Goal: Transaction & Acquisition: Purchase product/service

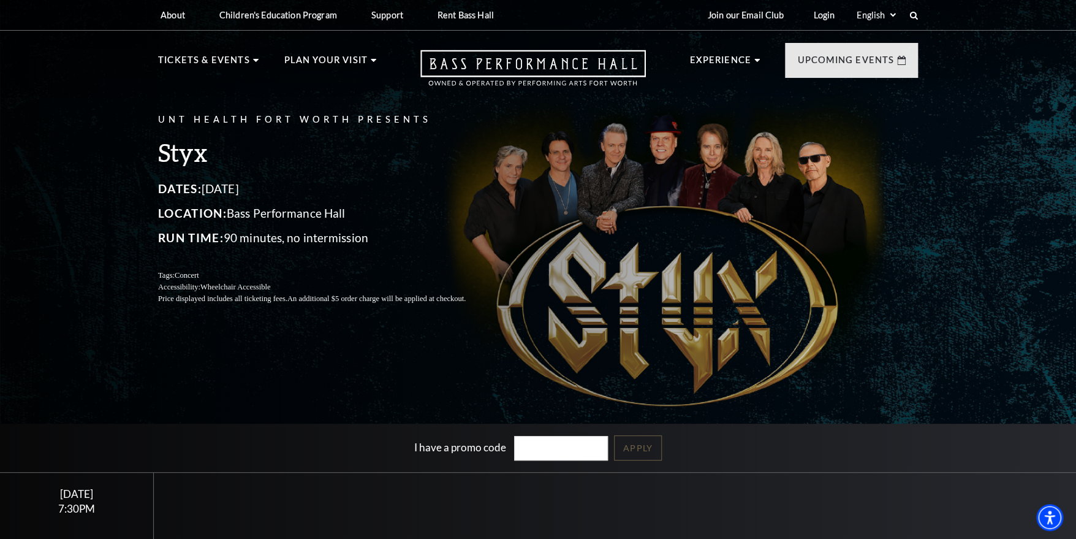
click at [275, 373] on div "UNT Health Fort Worth Presents Styx Dates: October 22, 2025 Location: Bass Perf…" at bounding box center [538, 298] width 1076 height 610
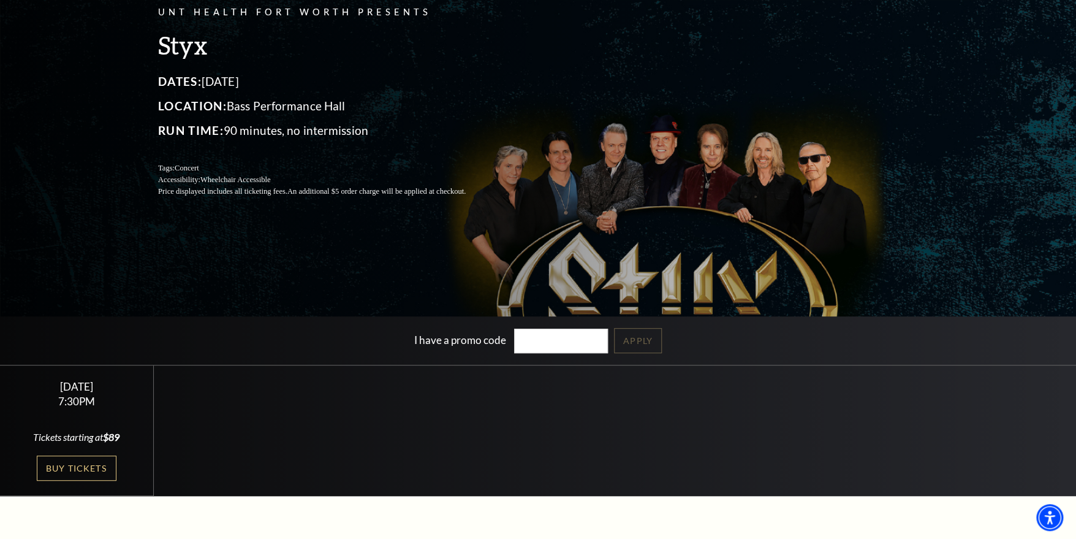
scroll to position [245, 0]
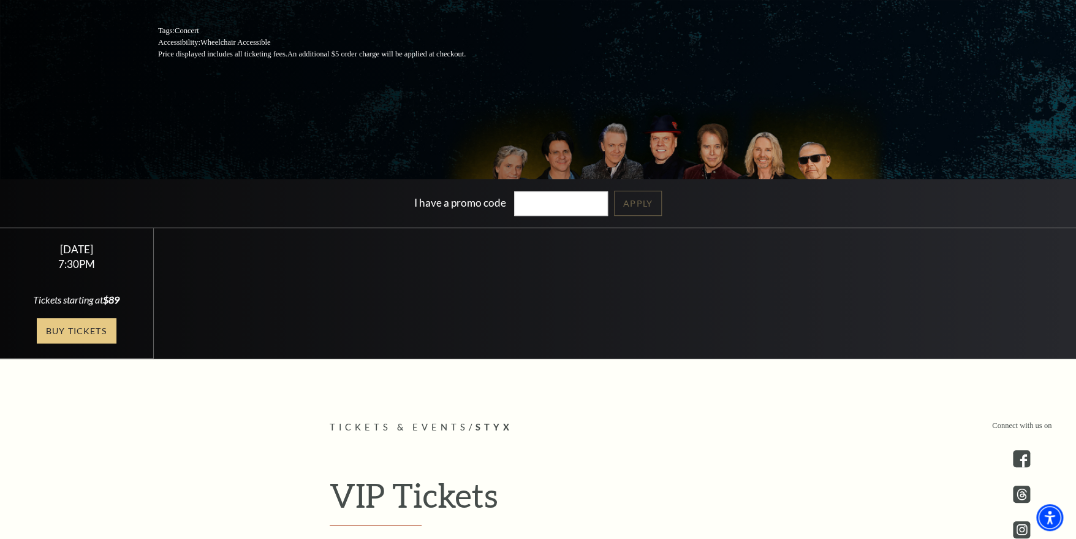
click at [74, 330] on link "Buy Tickets" at bounding box center [77, 330] width 80 height 25
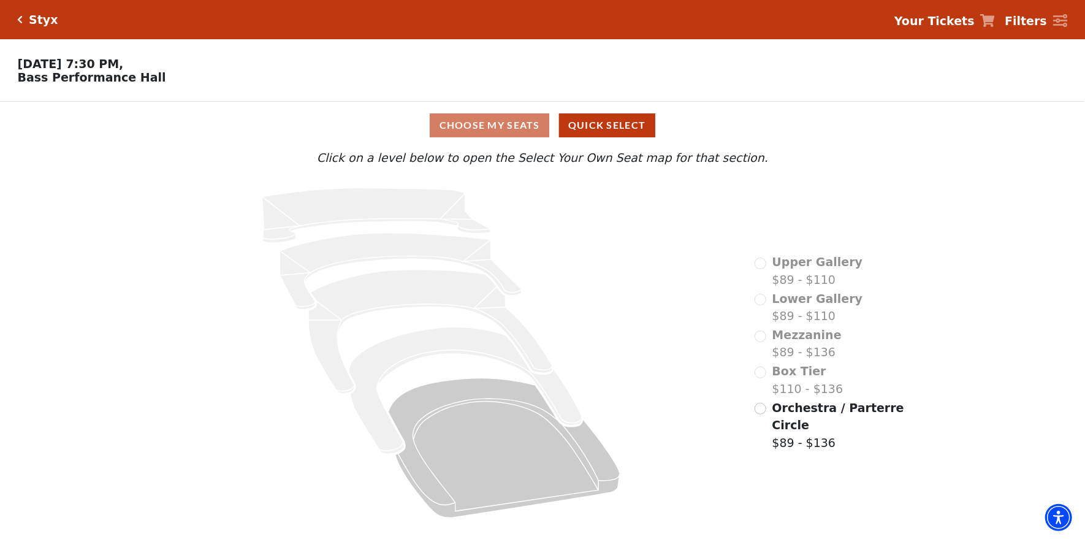
click at [491, 129] on div "Choose My Seats Quick Select" at bounding box center [542, 125] width 814 height 24
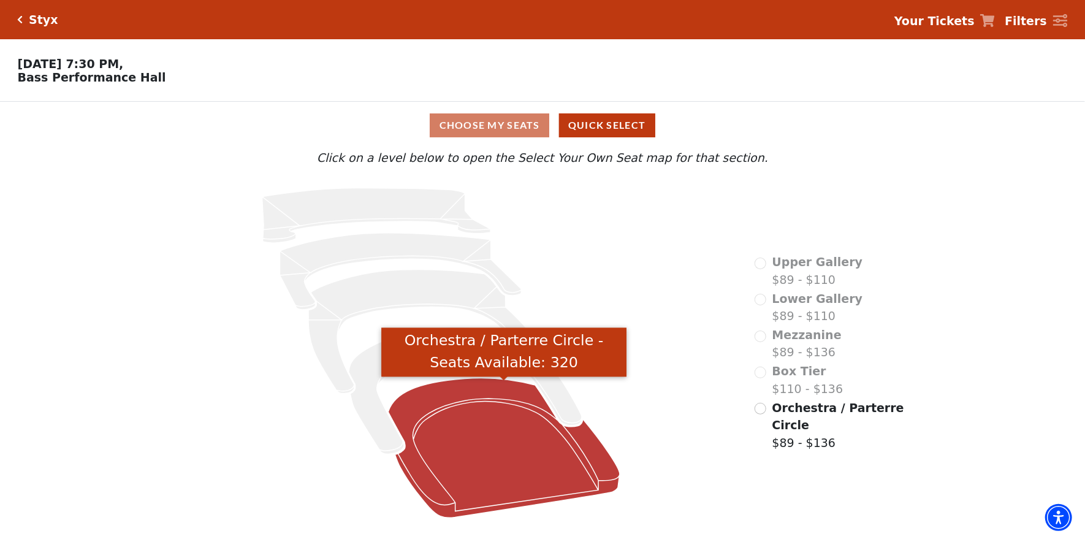
click at [483, 481] on icon "Orchestra / Parterre Circle - Seats Available: 320" at bounding box center [504, 448] width 232 height 140
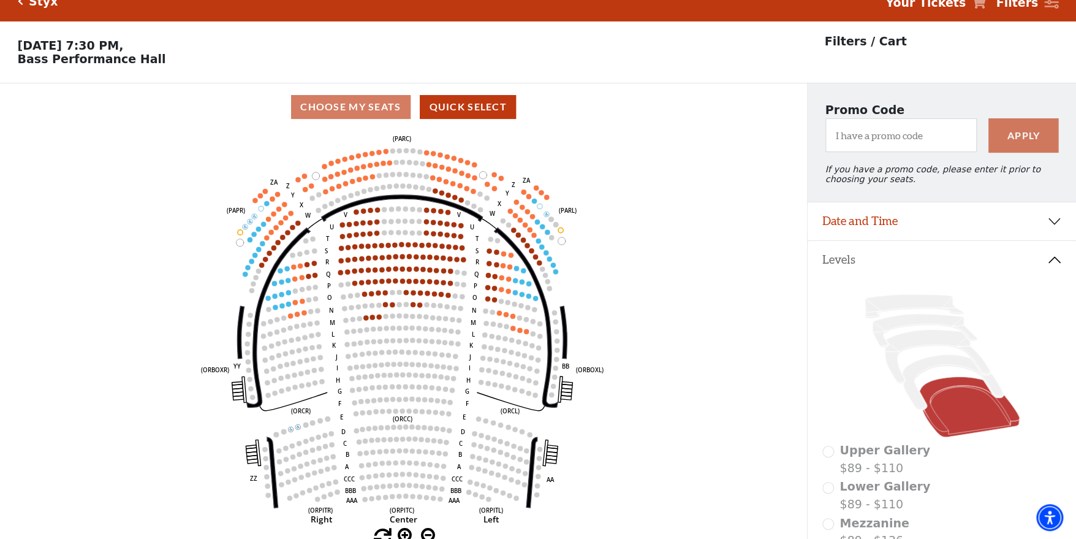
scroll to position [56, 0]
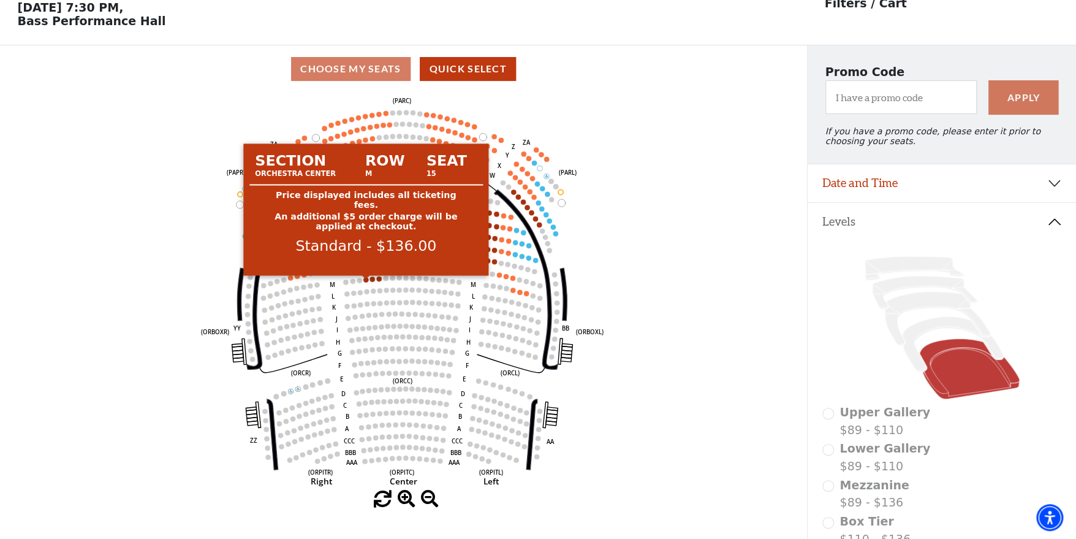
click at [366, 282] on circle at bounding box center [365, 279] width 5 height 5
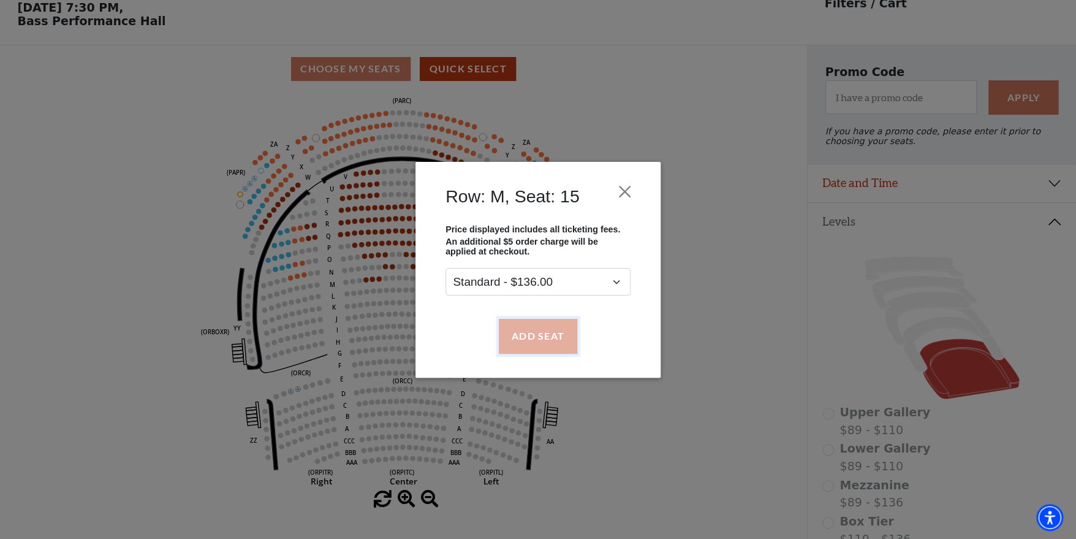
click at [540, 333] on button "Add Seat" at bounding box center [538, 336] width 78 height 34
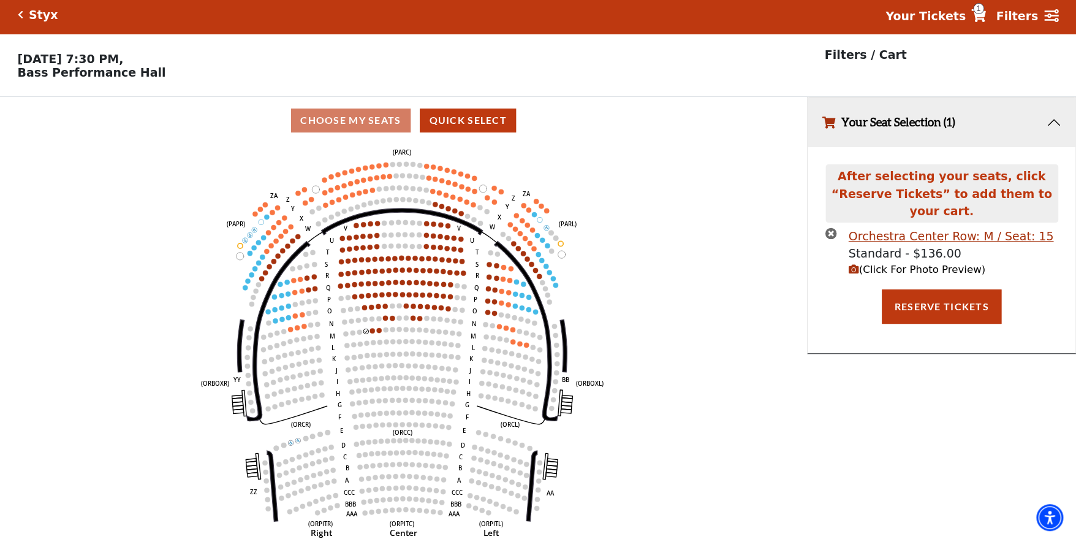
scroll to position [0, 0]
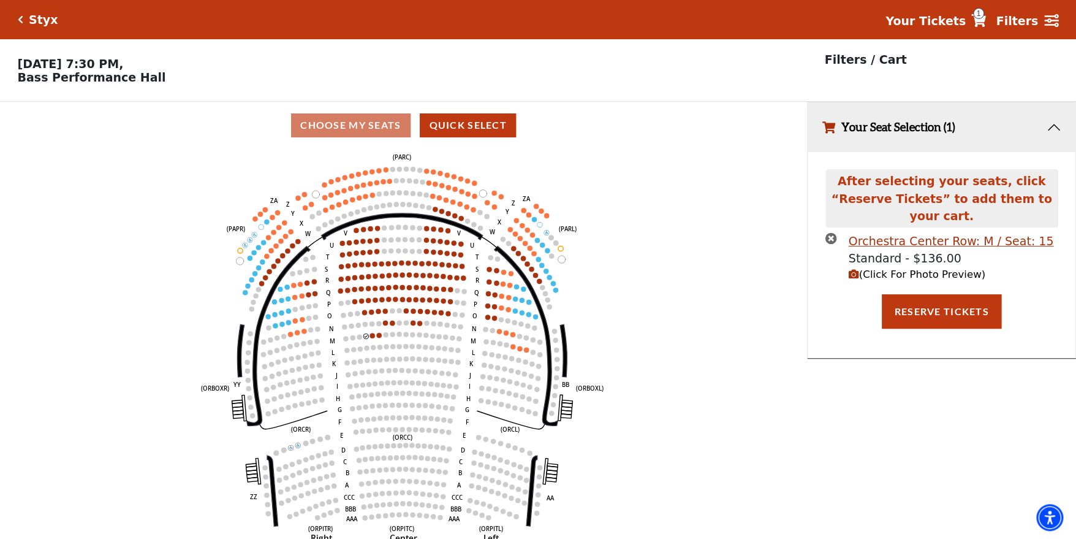
click at [373, 335] on icon "Left (ORPITL) Right (ORPITR) Center (ORPITC) ZZ AA YY BB ZA ZA (ORCL) (ORCR) (O…" at bounding box center [403, 348] width 726 height 398
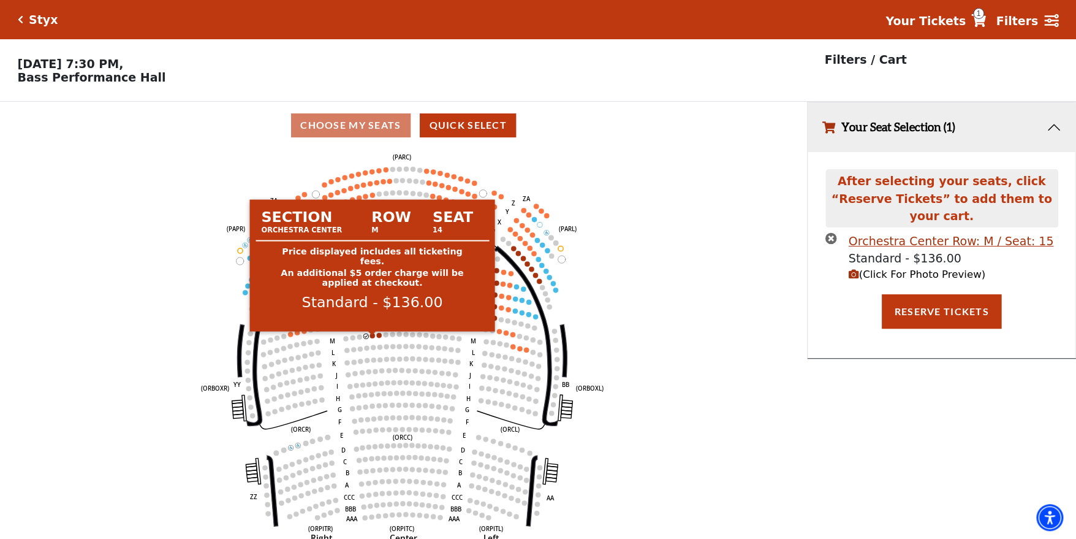
click at [373, 338] on circle at bounding box center [372, 335] width 5 height 5
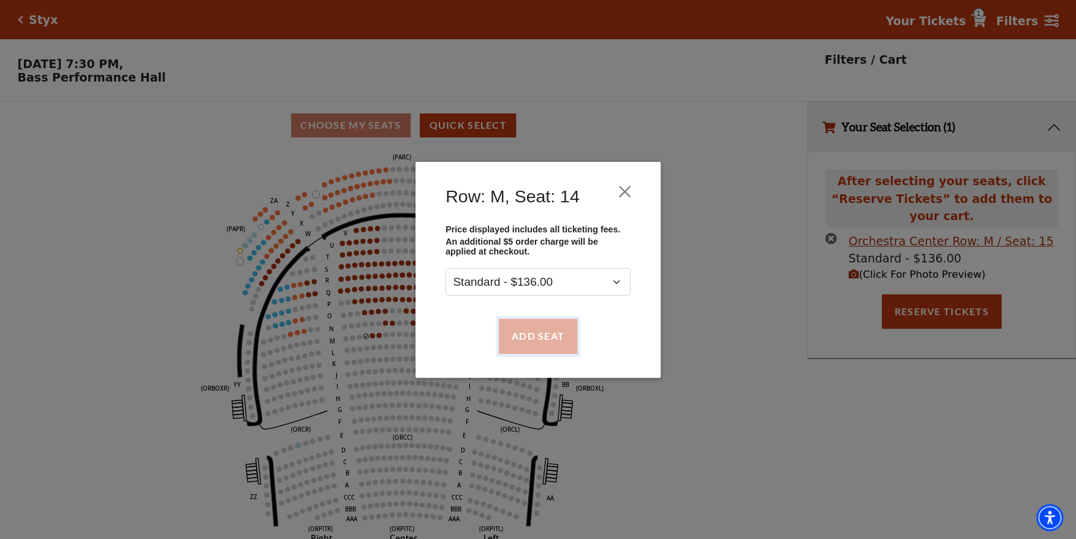
click at [531, 338] on button "Add Seat" at bounding box center [538, 336] width 78 height 34
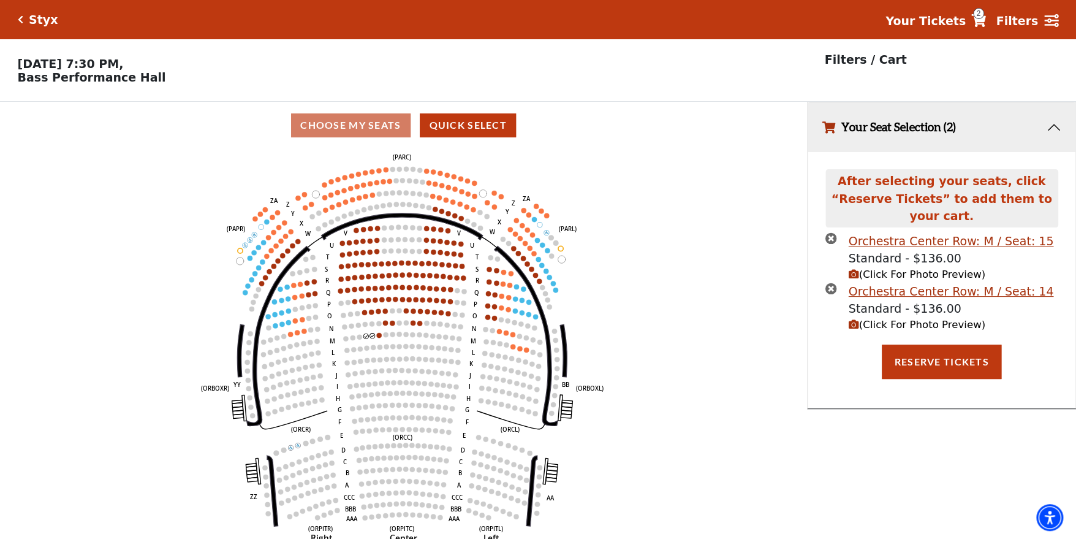
click at [876, 319] on span "(Click For Photo Preview)" at bounding box center [917, 325] width 137 height 12
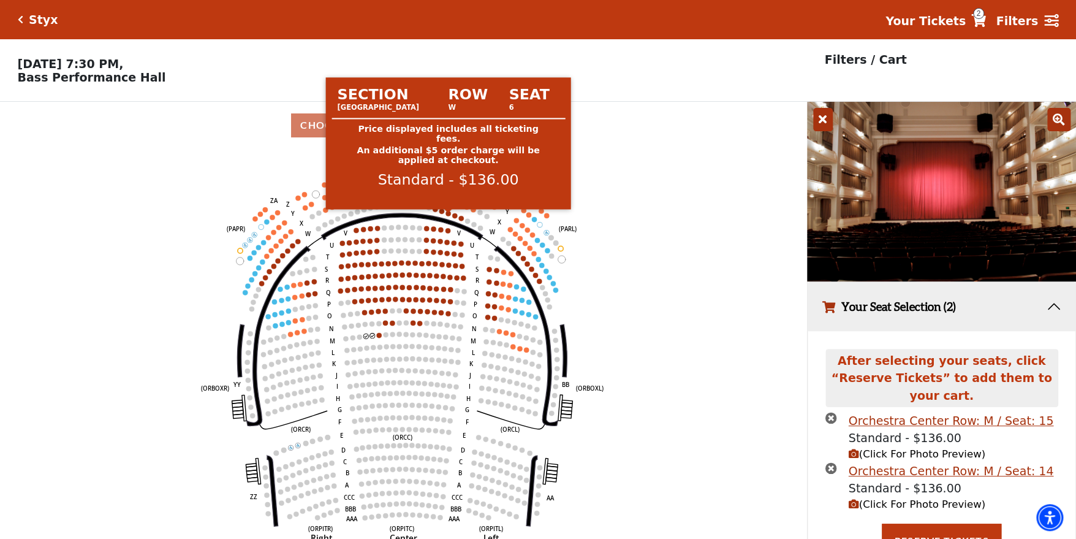
click at [448, 216] on circle at bounding box center [447, 213] width 5 height 5
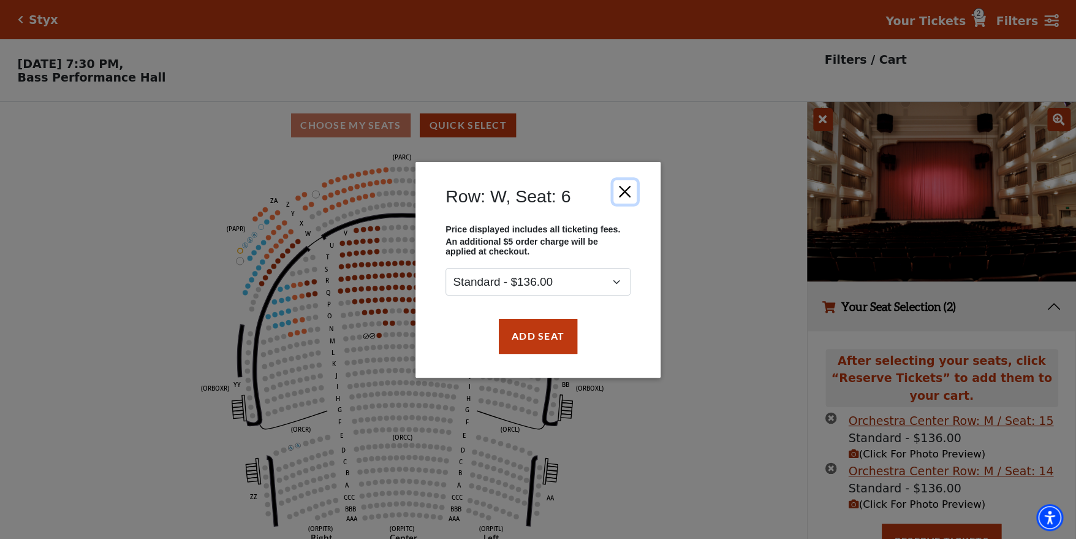
click at [618, 189] on button "Close" at bounding box center [624, 191] width 23 height 23
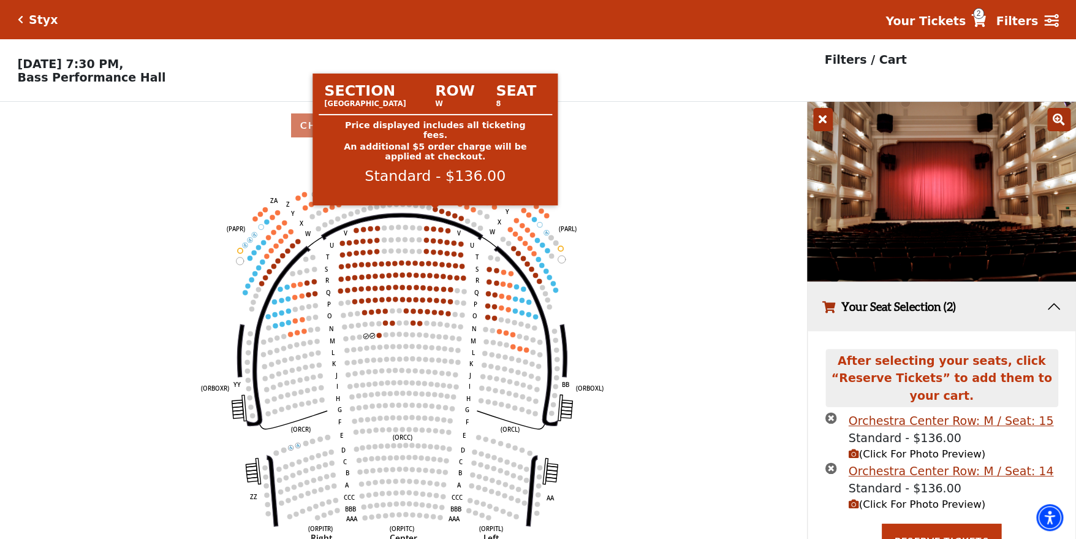
click at [433, 211] on circle at bounding box center [435, 209] width 5 height 5
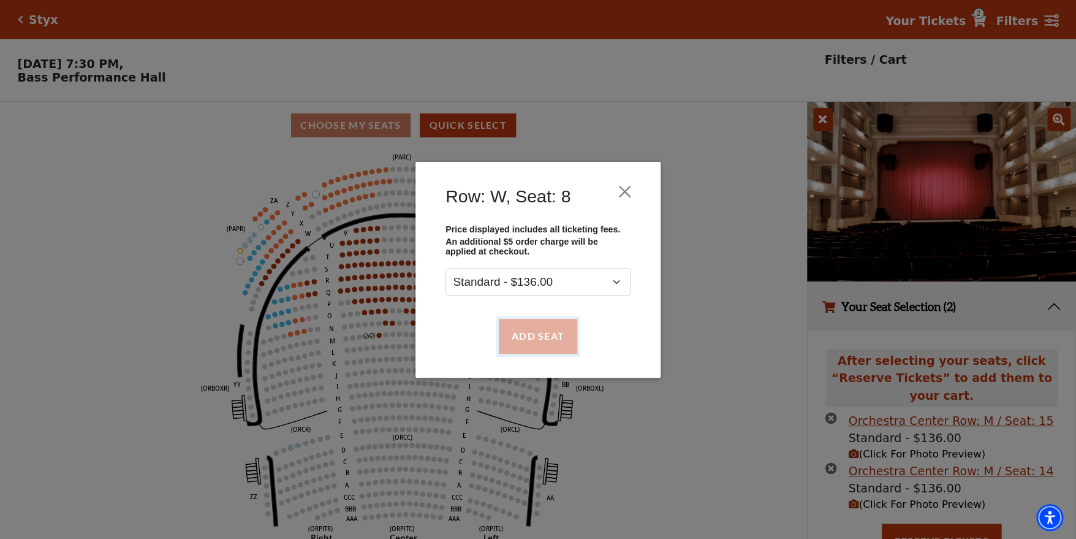
click at [523, 332] on button "Add Seat" at bounding box center [538, 336] width 78 height 34
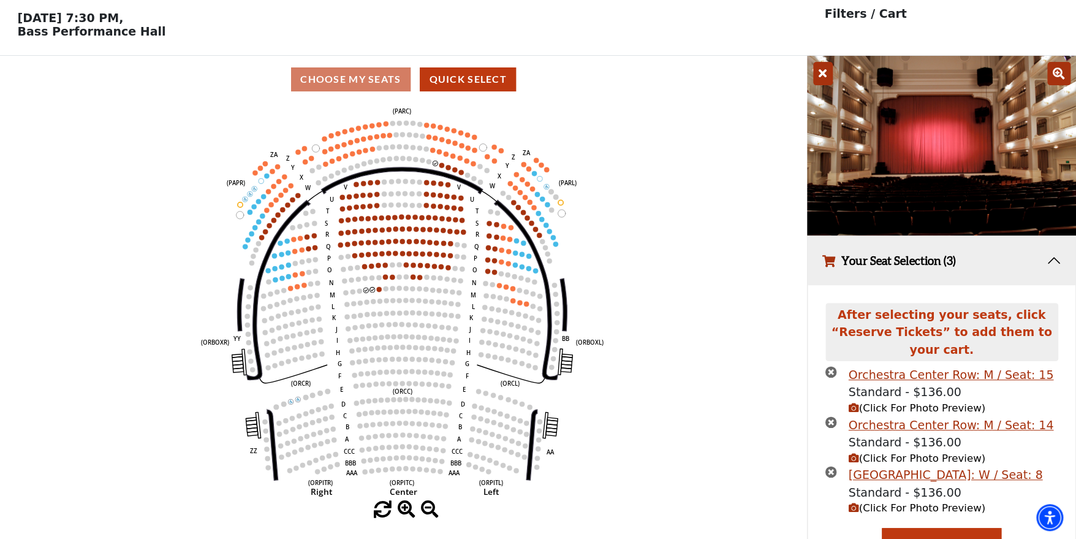
scroll to position [55, 0]
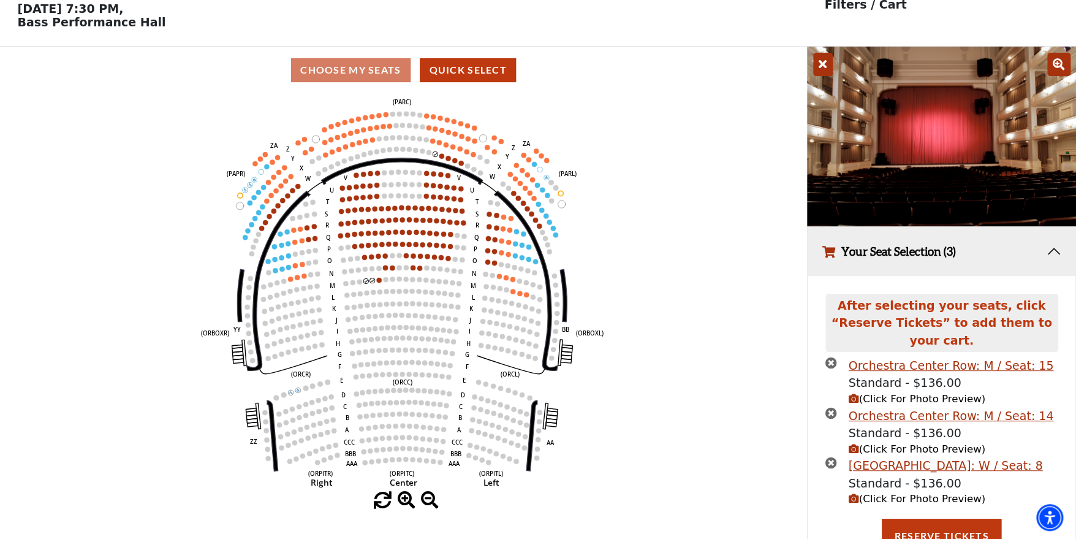
click at [885, 493] on span "(Click For Photo Preview)" at bounding box center [917, 499] width 137 height 12
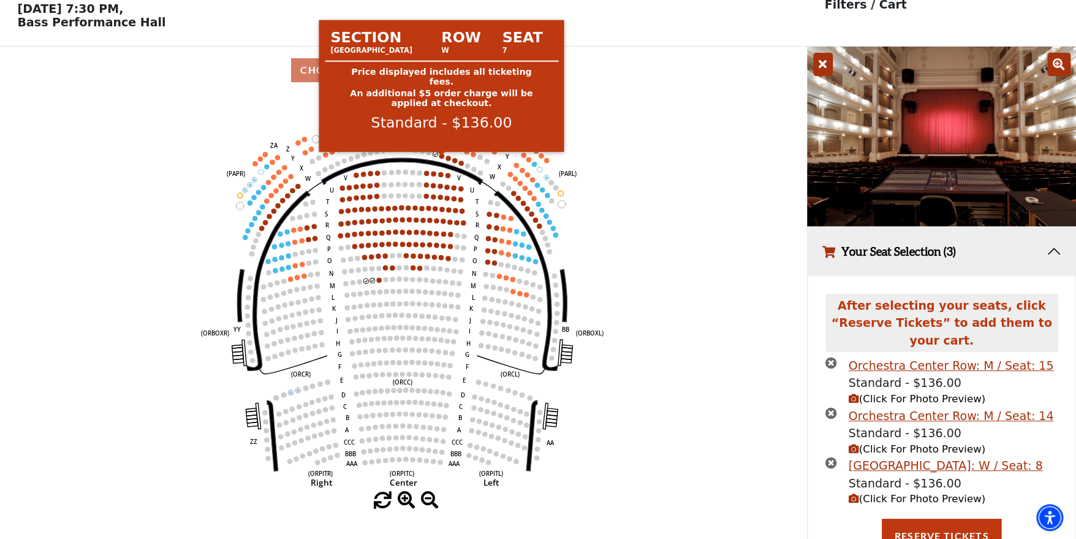
click at [442, 158] on circle at bounding box center [441, 155] width 5 height 5
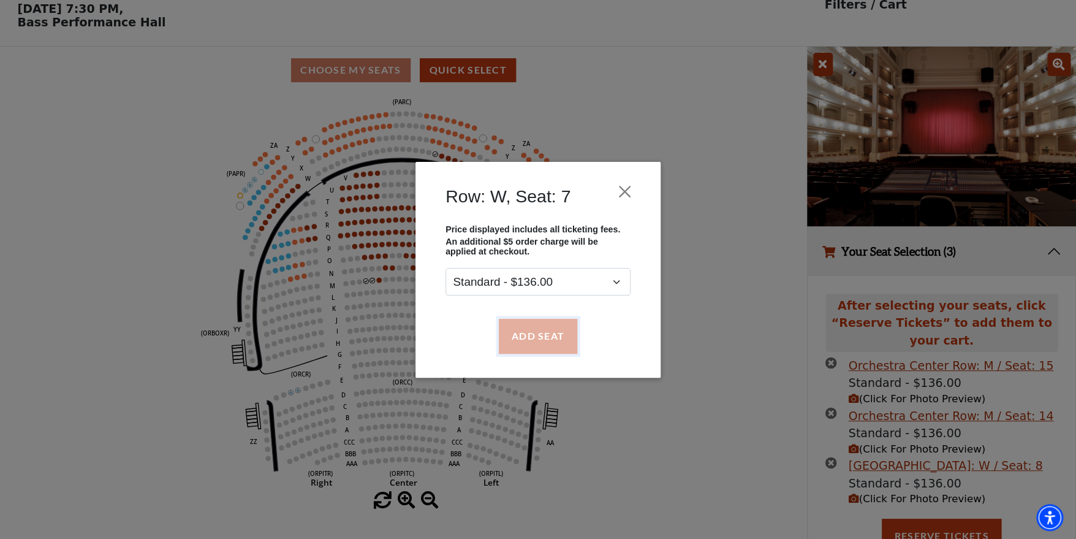
drag, startPoint x: 548, startPoint y: 334, endPoint x: 541, endPoint y: 328, distance: 9.6
click at [548, 335] on button "Add Seat" at bounding box center [538, 336] width 78 height 34
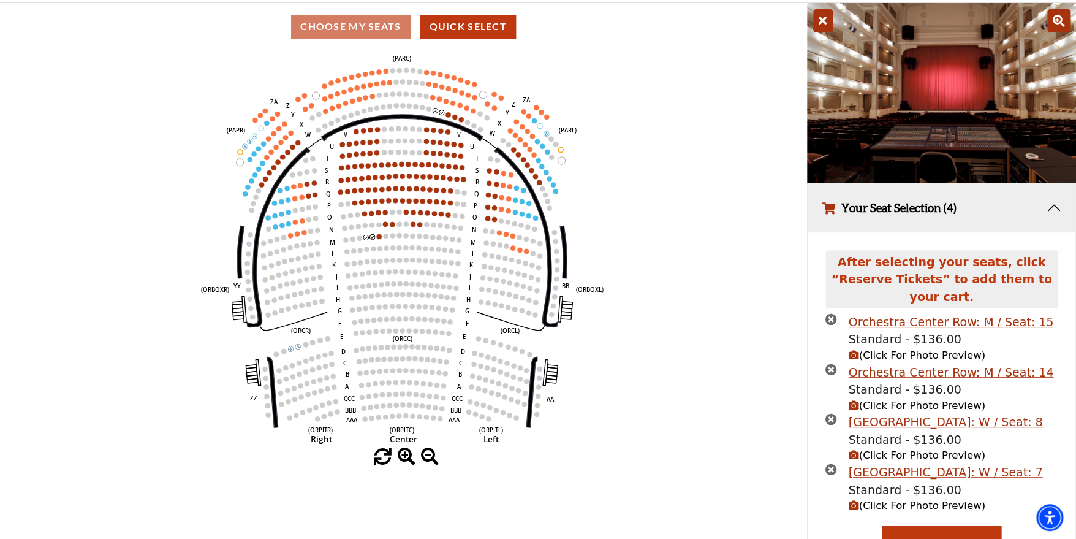
scroll to position [106, 0]
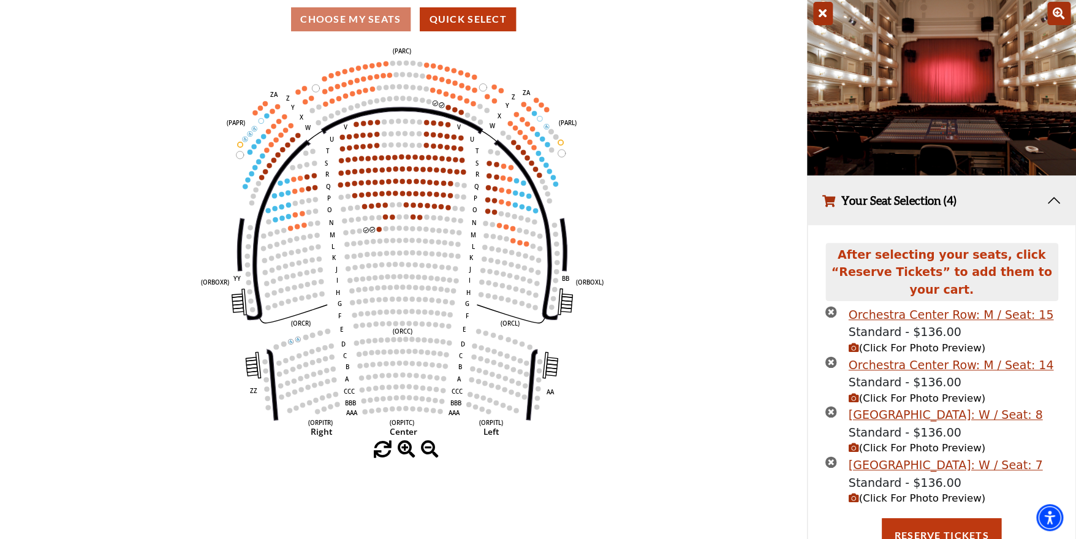
click at [830, 406] on icon "times-circle" at bounding box center [831, 412] width 12 height 12
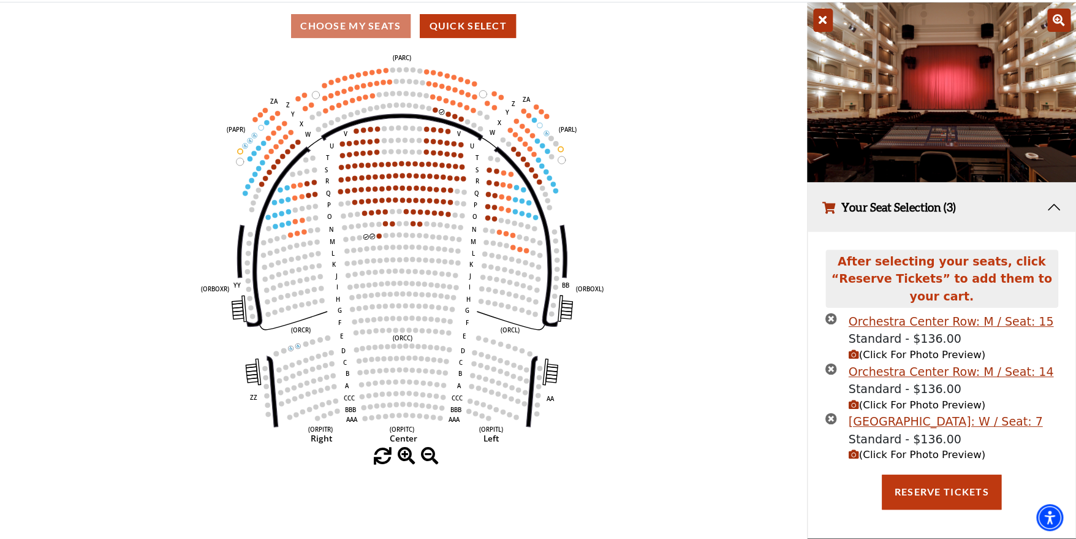
scroll to position [85, 0]
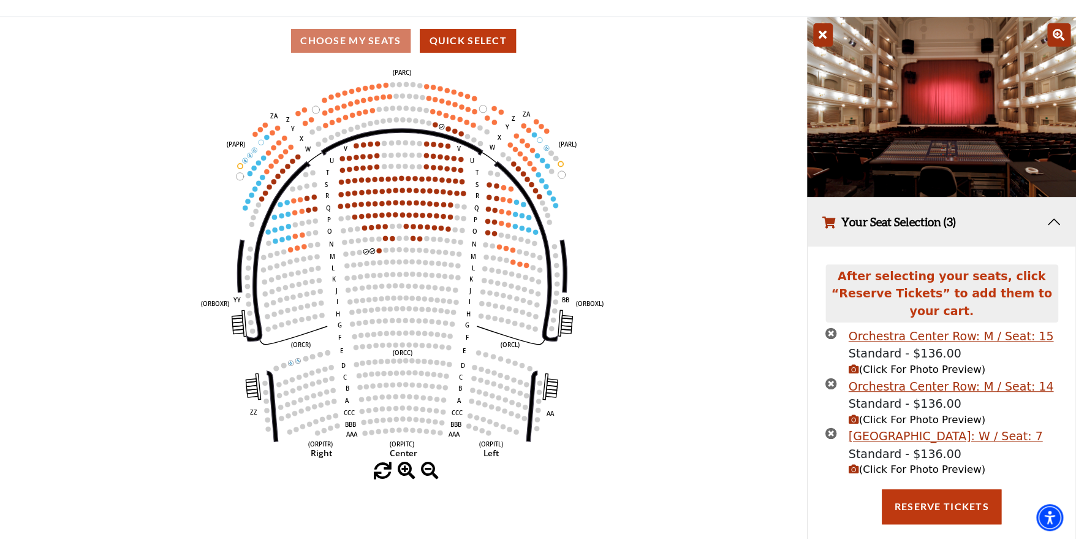
click at [833, 427] on icon "times-circle" at bounding box center [831, 433] width 12 height 12
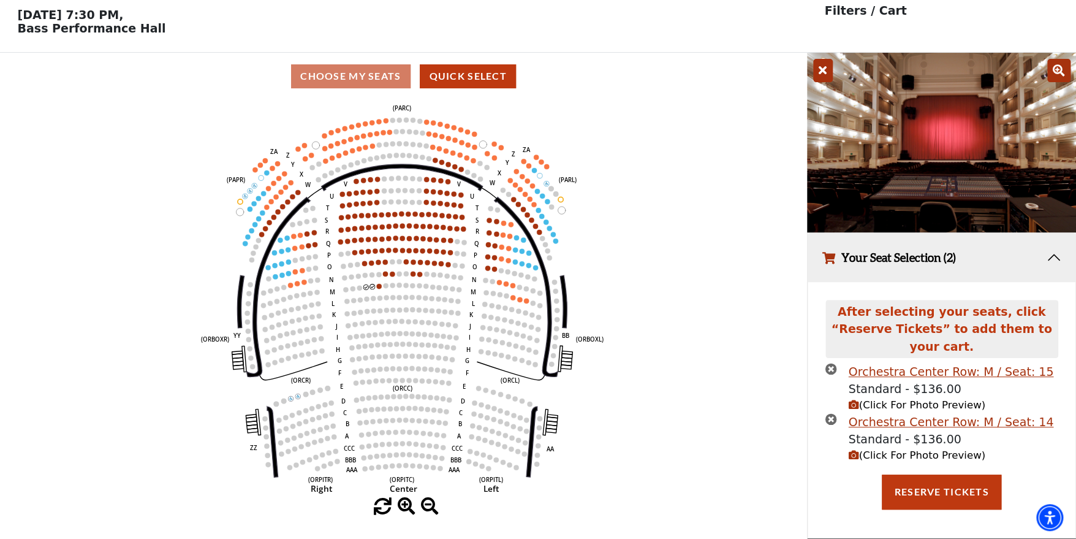
scroll to position [35, 0]
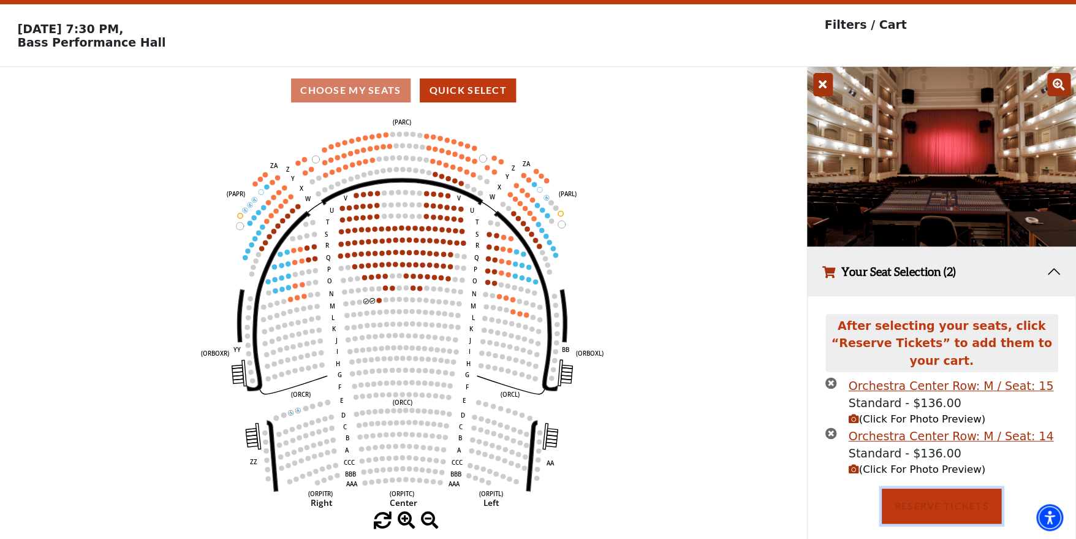
drag, startPoint x: 946, startPoint y: 488, endPoint x: 895, endPoint y: 477, distance: 52.0
click at [945, 488] on button "Reserve Tickets" at bounding box center [941, 505] width 119 height 34
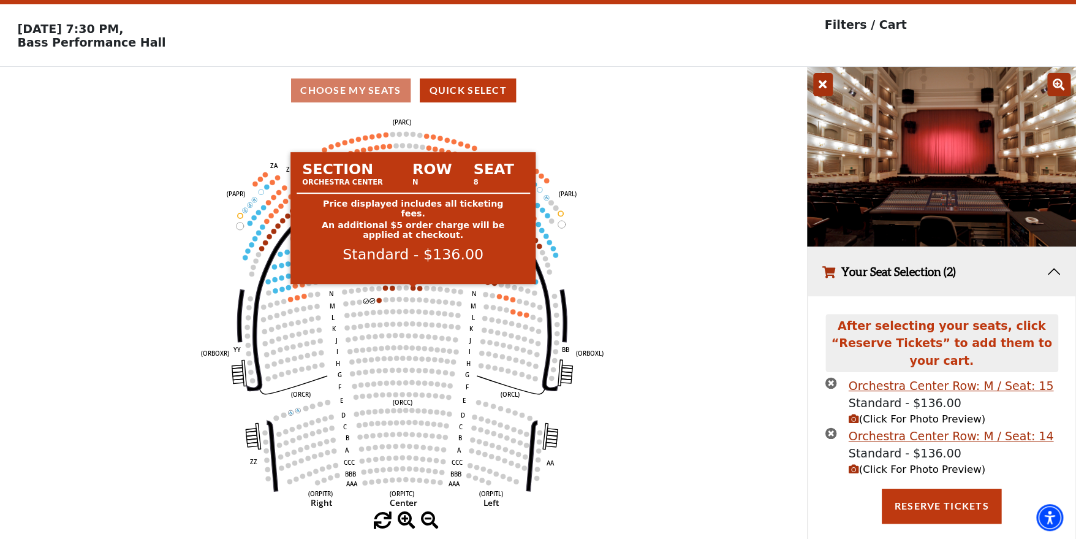
click at [414, 290] on circle at bounding box center [413, 287] width 5 height 5
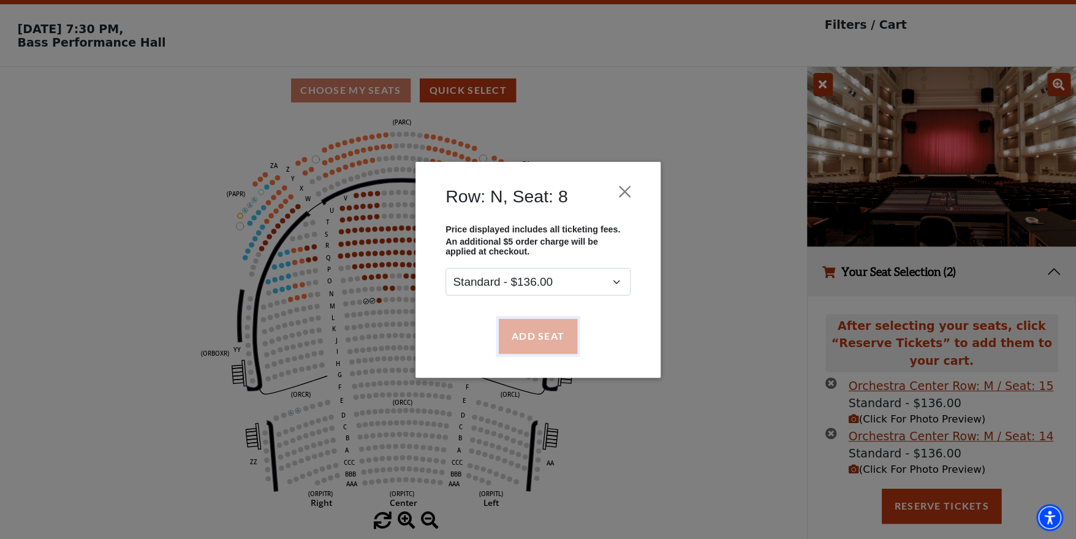
click at [530, 341] on button "Add Seat" at bounding box center [538, 336] width 78 height 34
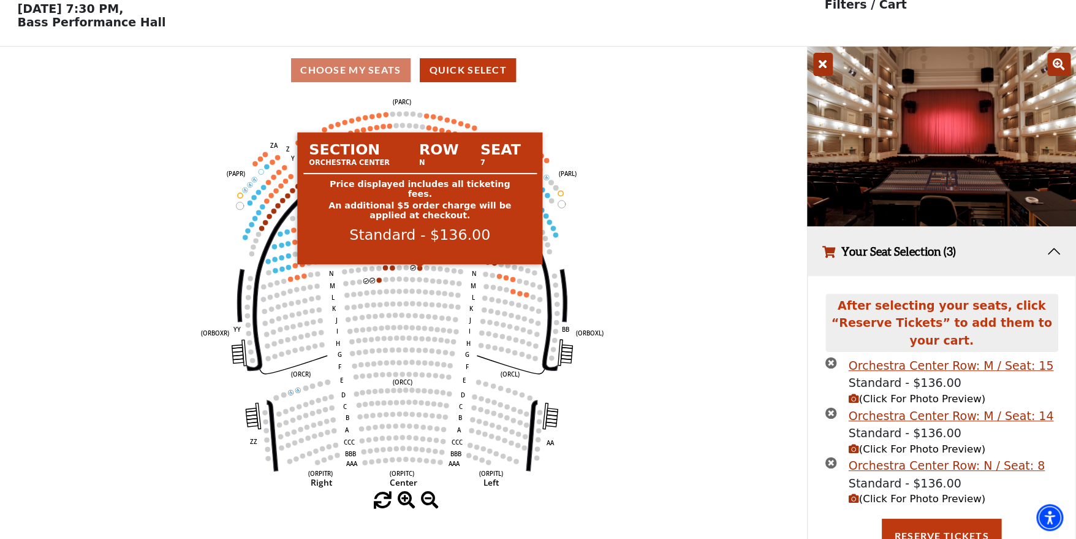
click at [419, 270] on circle at bounding box center [419, 267] width 5 height 5
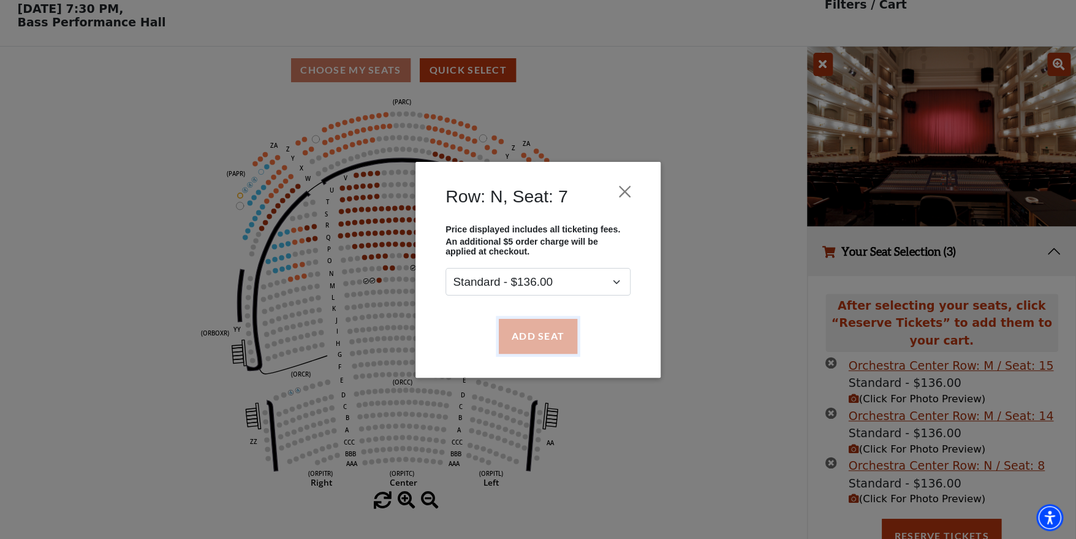
drag, startPoint x: 536, startPoint y: 338, endPoint x: 545, endPoint y: 335, distance: 9.9
click at [537, 338] on button "Add Seat" at bounding box center [538, 336] width 78 height 34
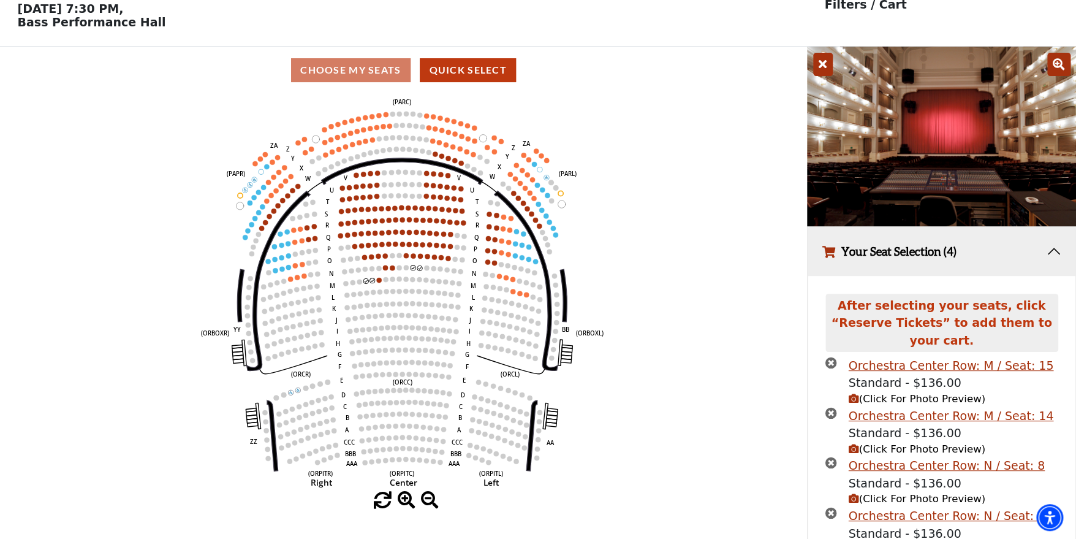
scroll to position [106, 0]
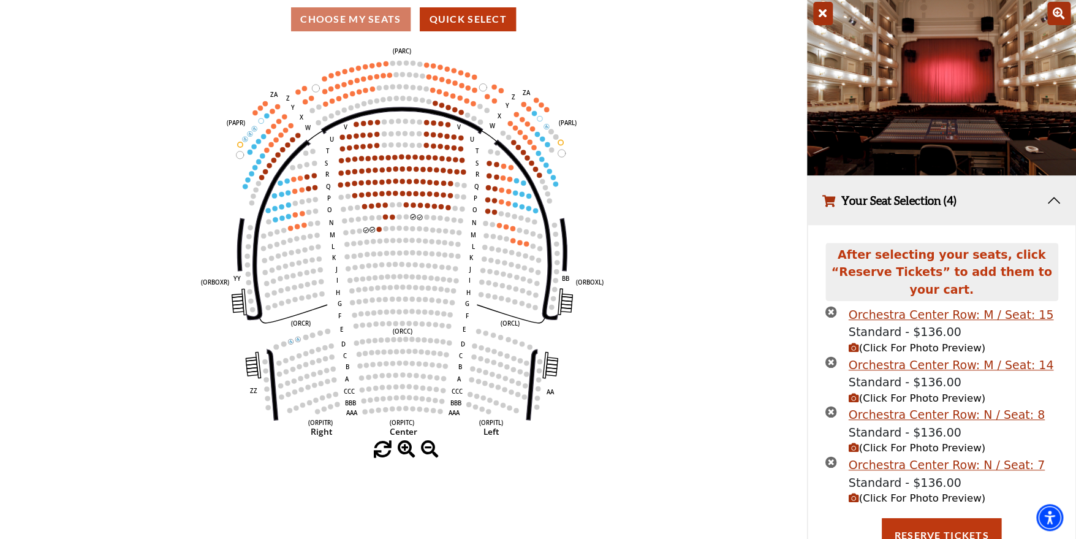
click at [832, 456] on icon "times-circle" at bounding box center [831, 462] width 12 height 12
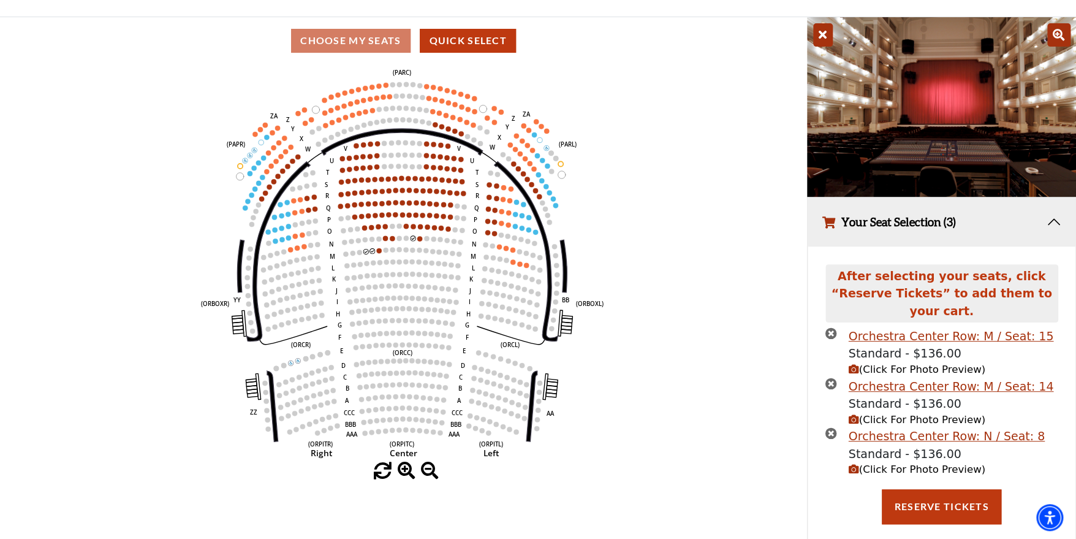
click at [833, 427] on icon "times-circle" at bounding box center [831, 433] width 12 height 12
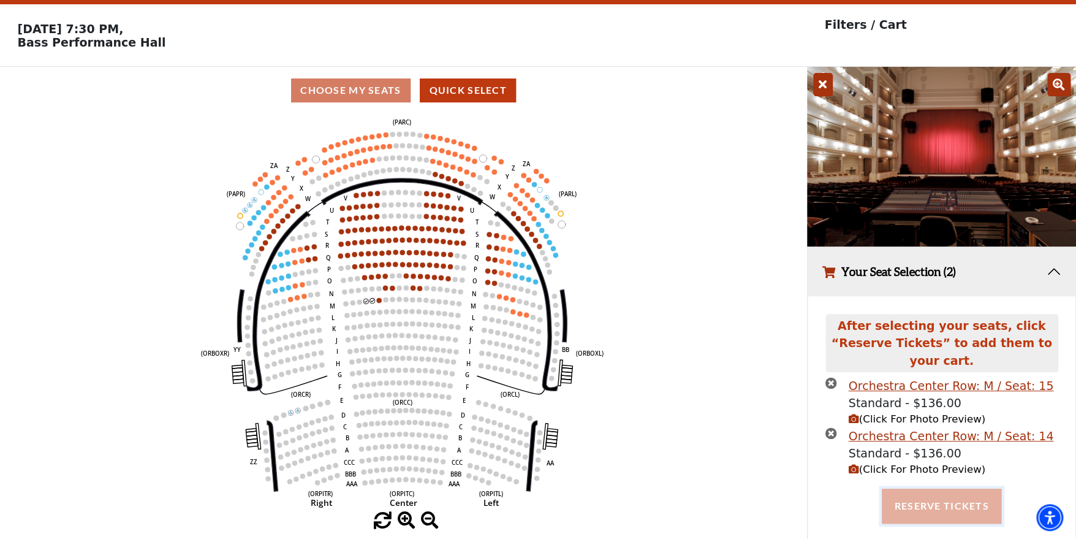
click at [937, 491] on button "Reserve Tickets" at bounding box center [941, 505] width 119 height 34
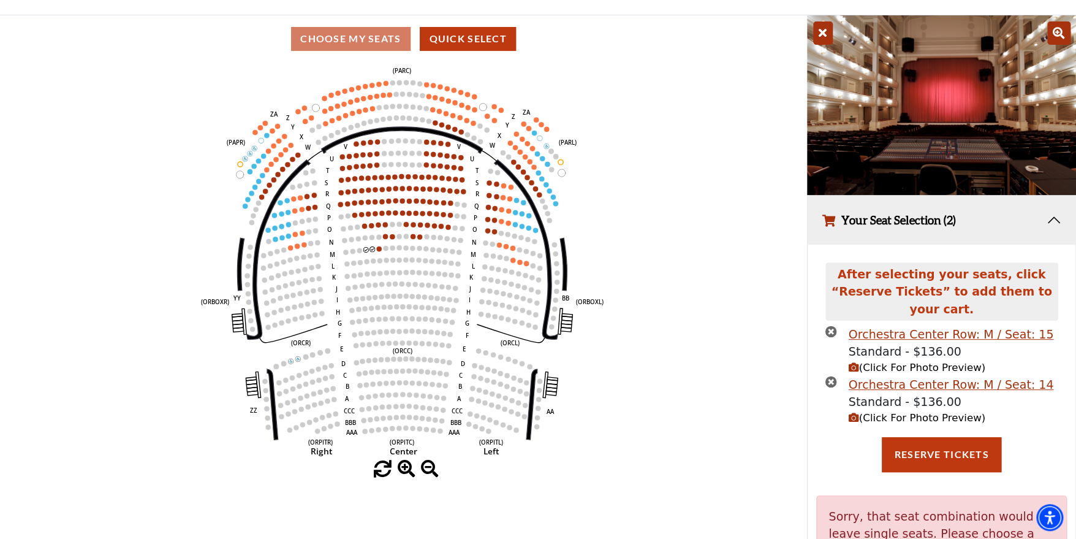
scroll to position [146, 0]
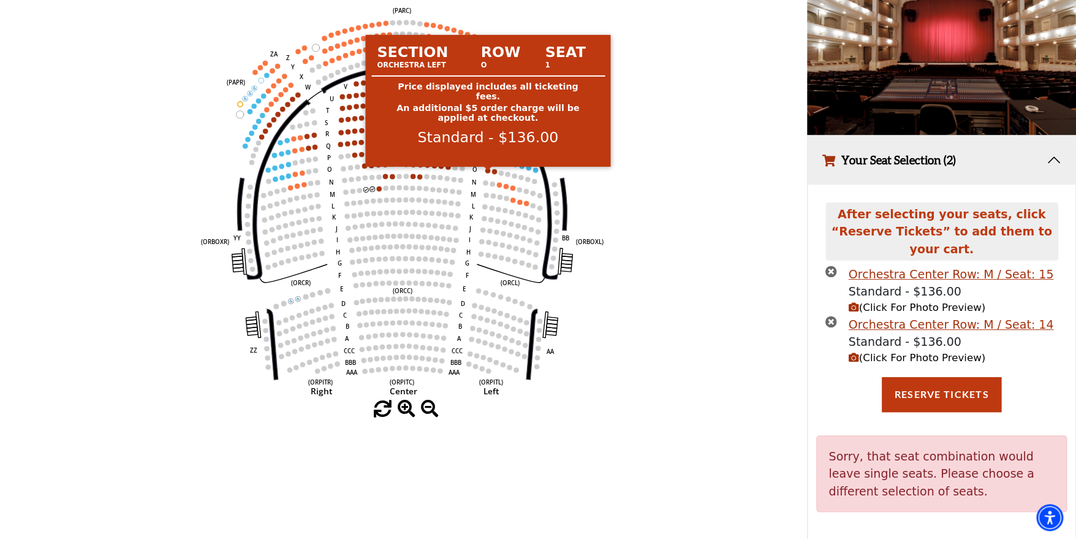
click at [487, 173] on circle at bounding box center [487, 170] width 5 height 5
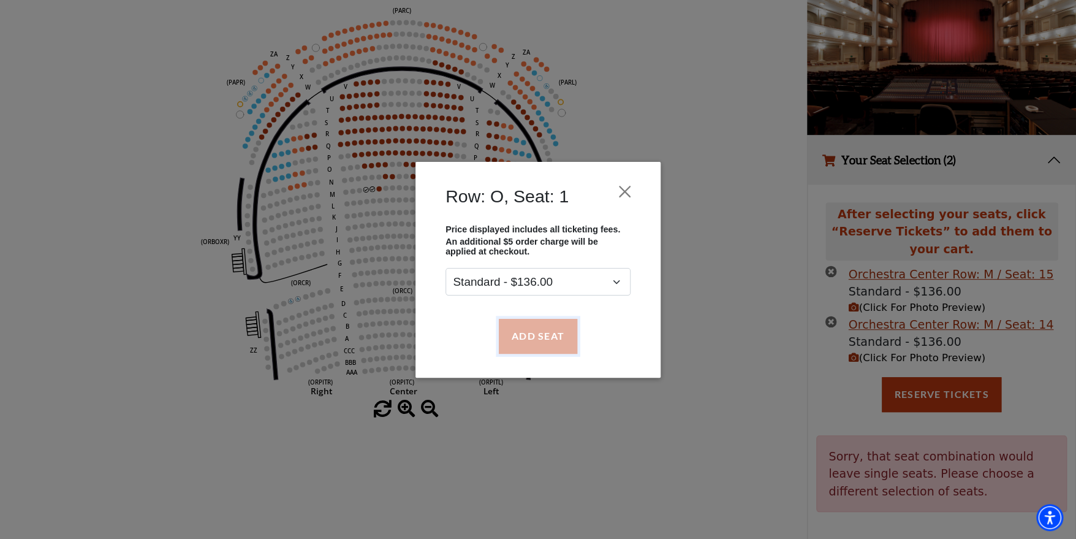
click at [529, 339] on button "Add Seat" at bounding box center [538, 336] width 78 height 34
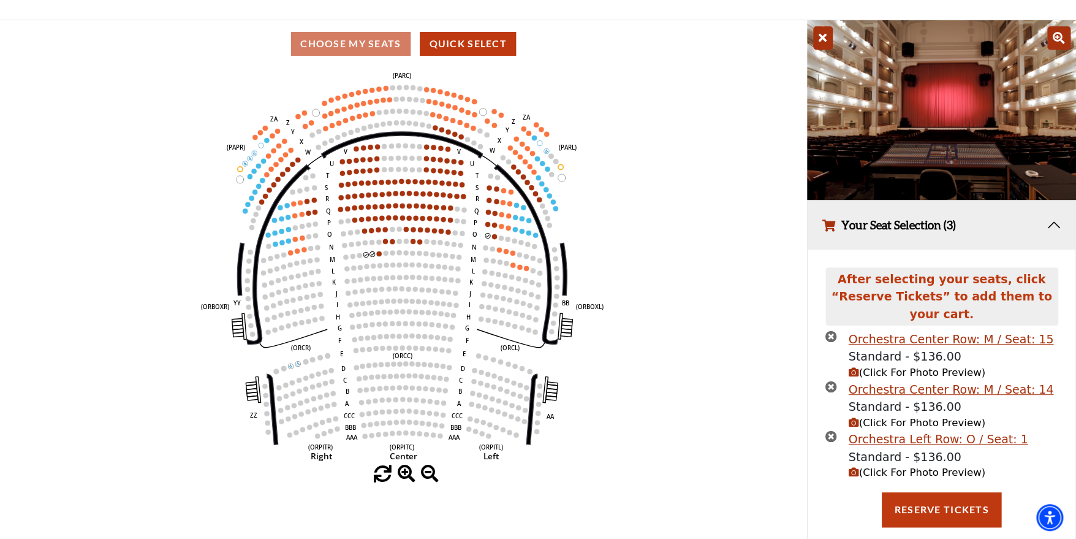
scroll to position [55, 0]
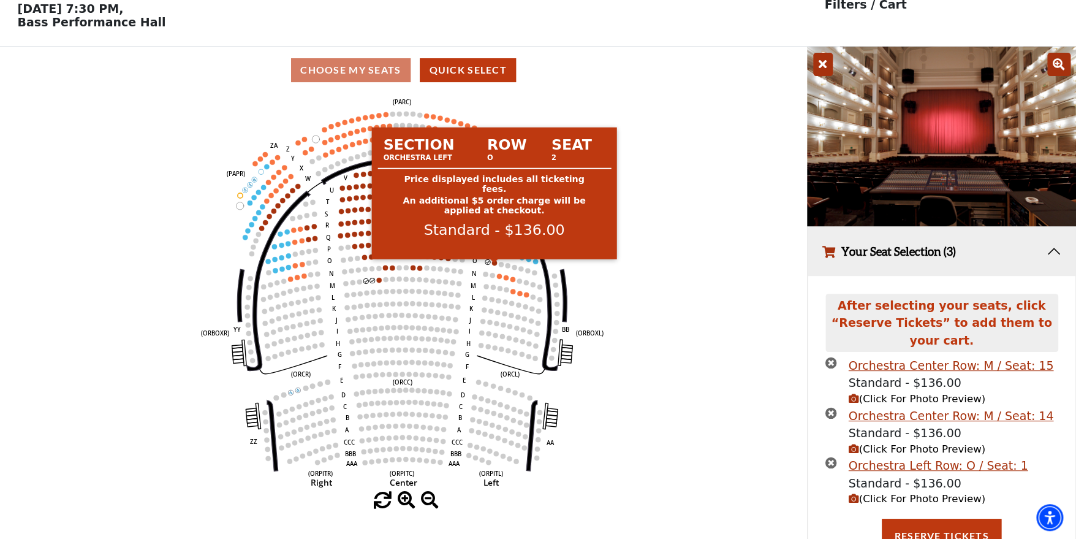
click at [495, 264] on circle at bounding box center [494, 262] width 5 height 5
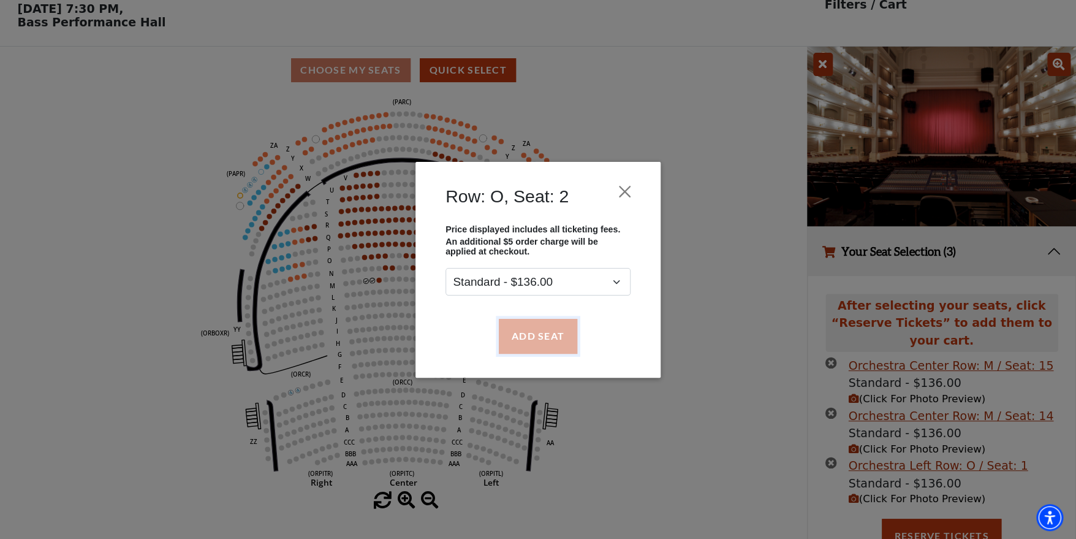
click at [545, 353] on button "Add Seat" at bounding box center [538, 336] width 78 height 34
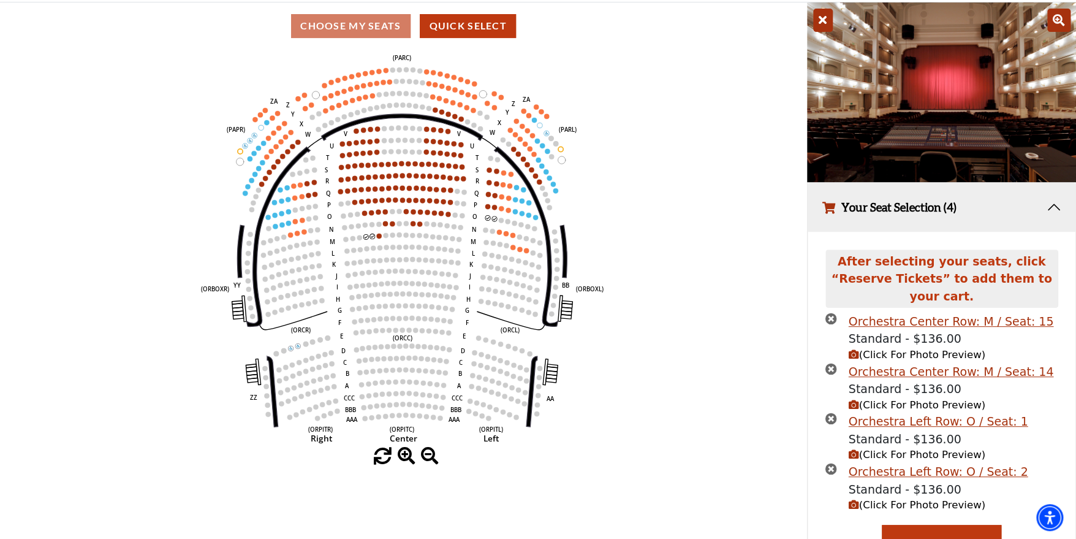
scroll to position [106, 0]
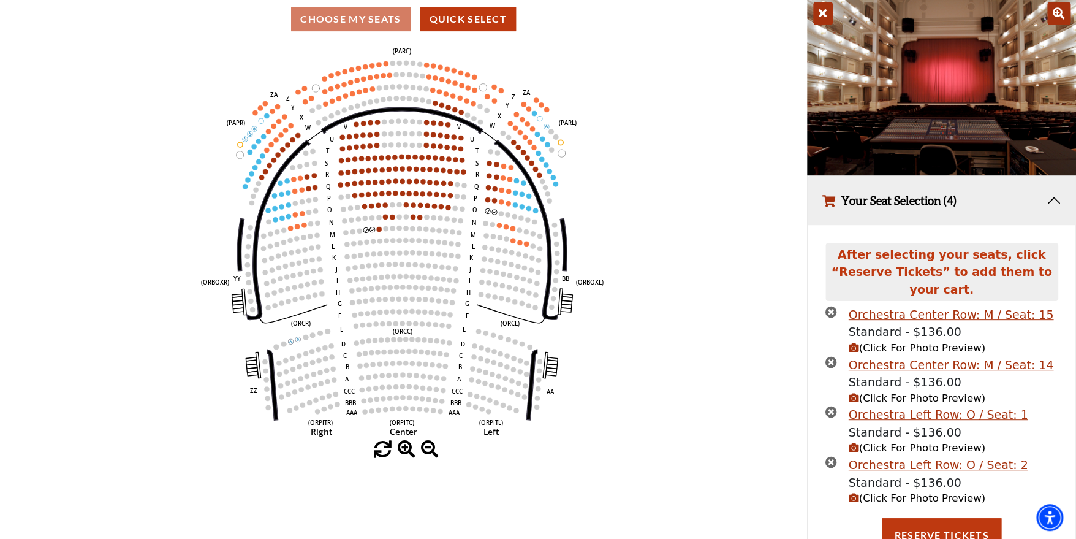
click at [832, 356] on icon "times-circle" at bounding box center [831, 362] width 12 height 12
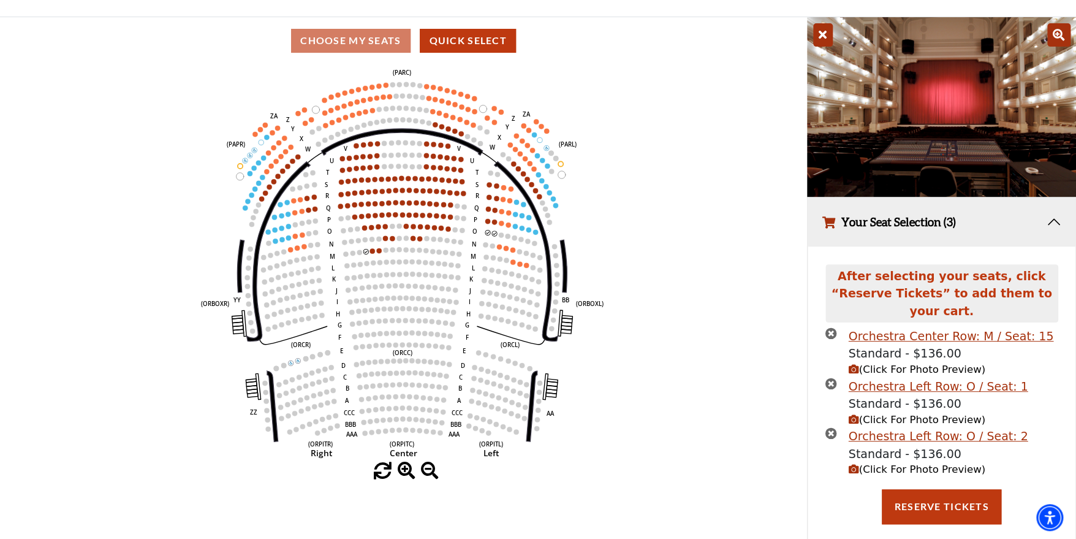
click at [832, 327] on icon "times-circle" at bounding box center [831, 333] width 12 height 12
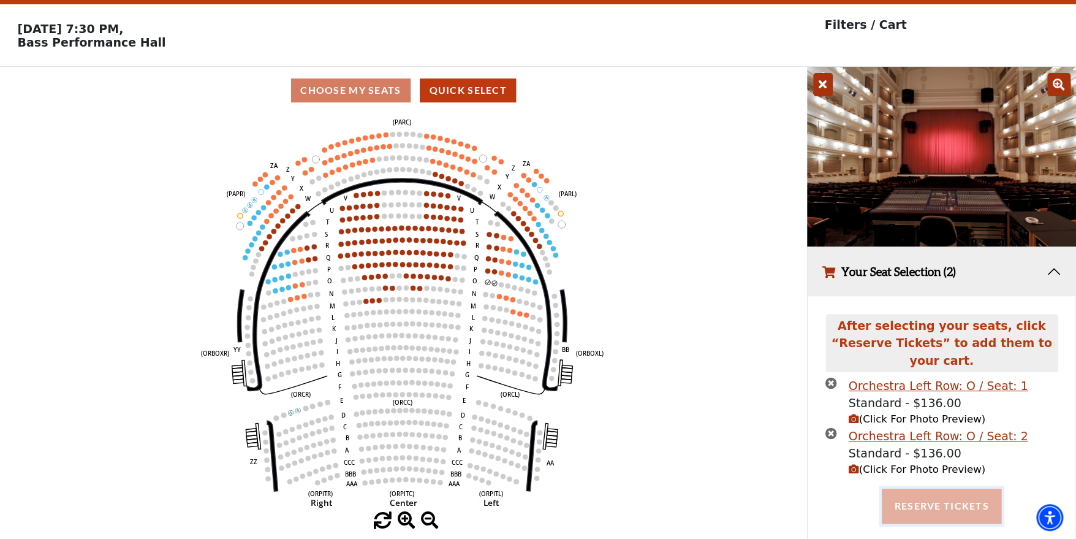
click at [932, 491] on button "Reserve Tickets" at bounding box center [941, 505] width 119 height 34
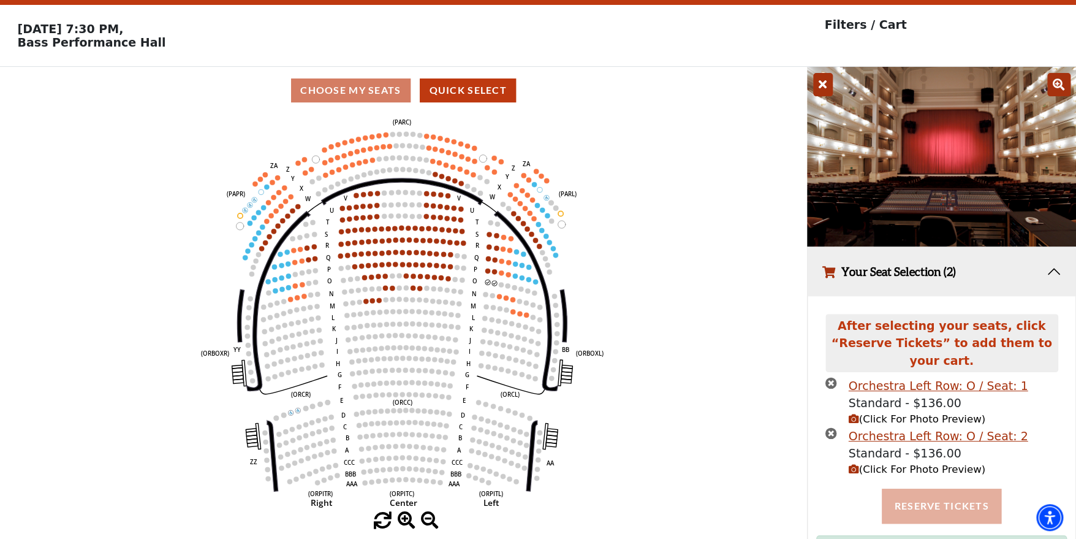
scroll to position [88, 0]
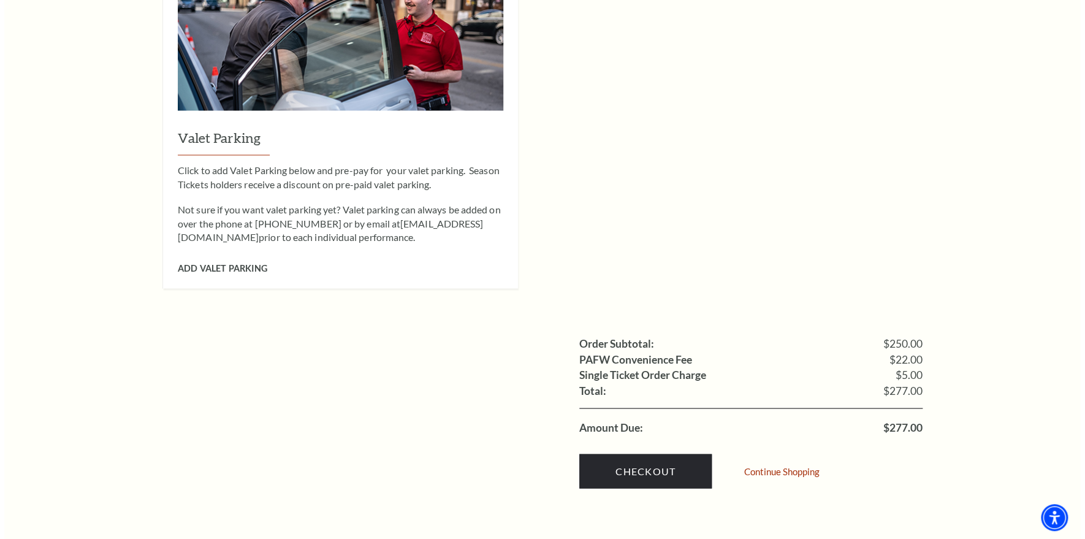
scroll to position [980, 0]
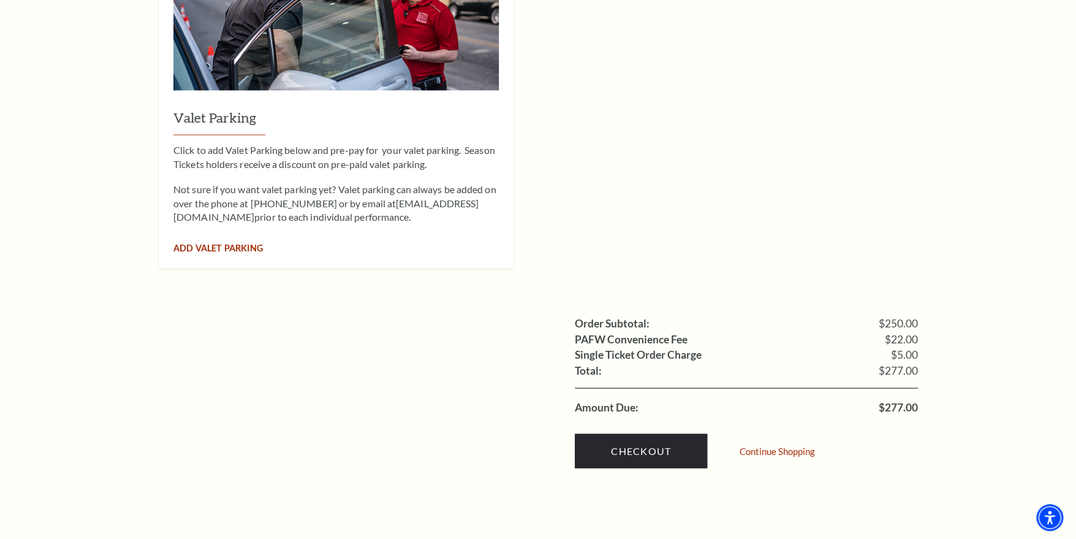
click at [211, 224] on div "Add Valet Parking" at bounding box center [335, 238] width 325 height 29
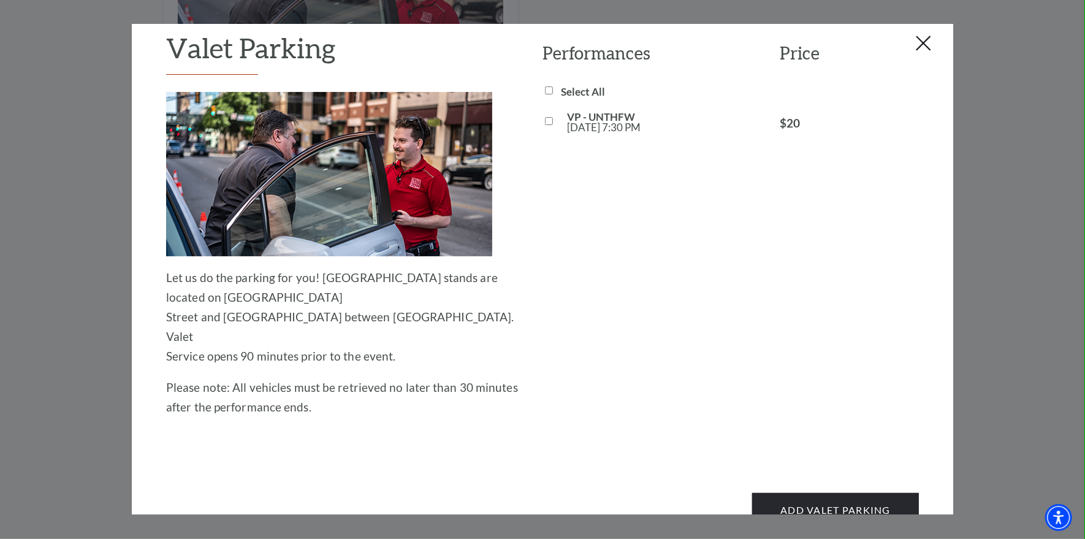
scroll to position [38, 0]
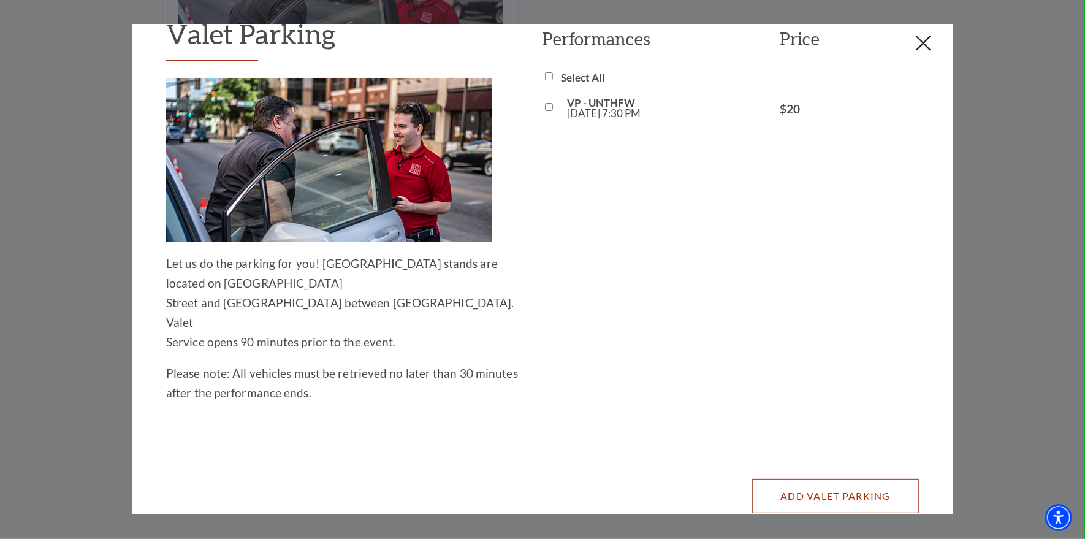
click at [851, 479] on button "Add Valet Parking" at bounding box center [835, 496] width 167 height 34
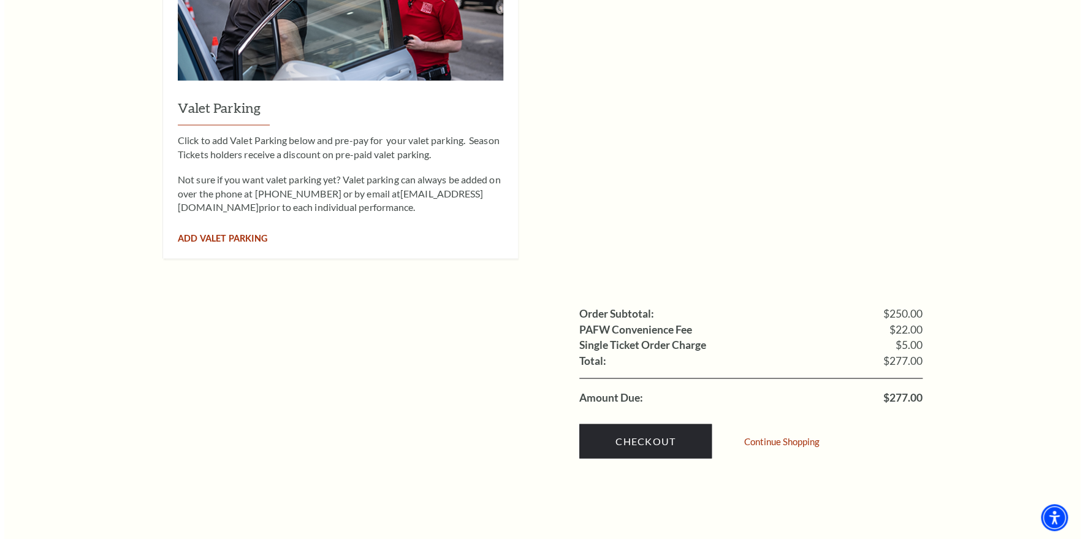
scroll to position [980, 0]
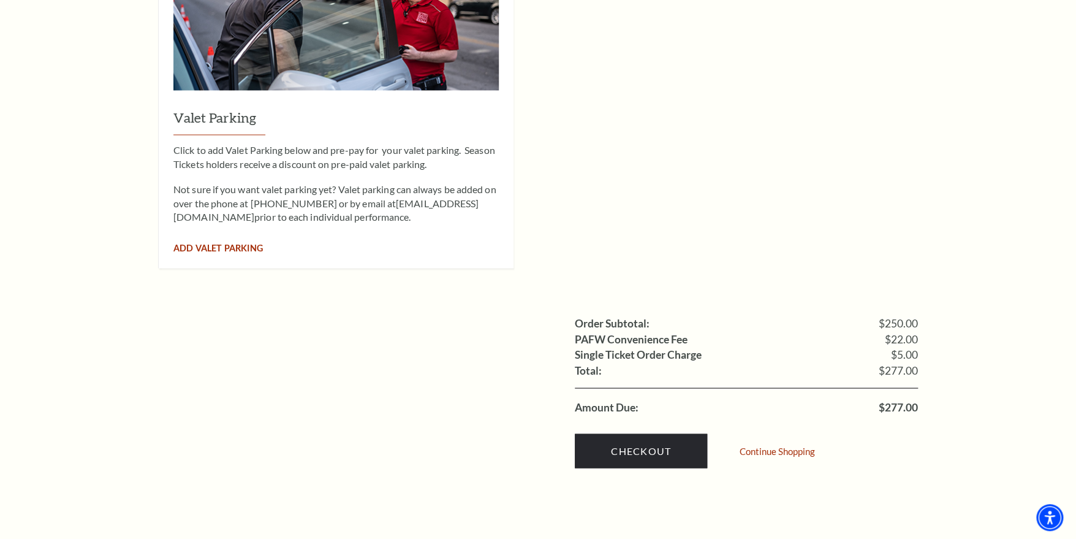
click at [221, 242] on span "Add Valet Parking" at bounding box center [217, 247] width 89 height 10
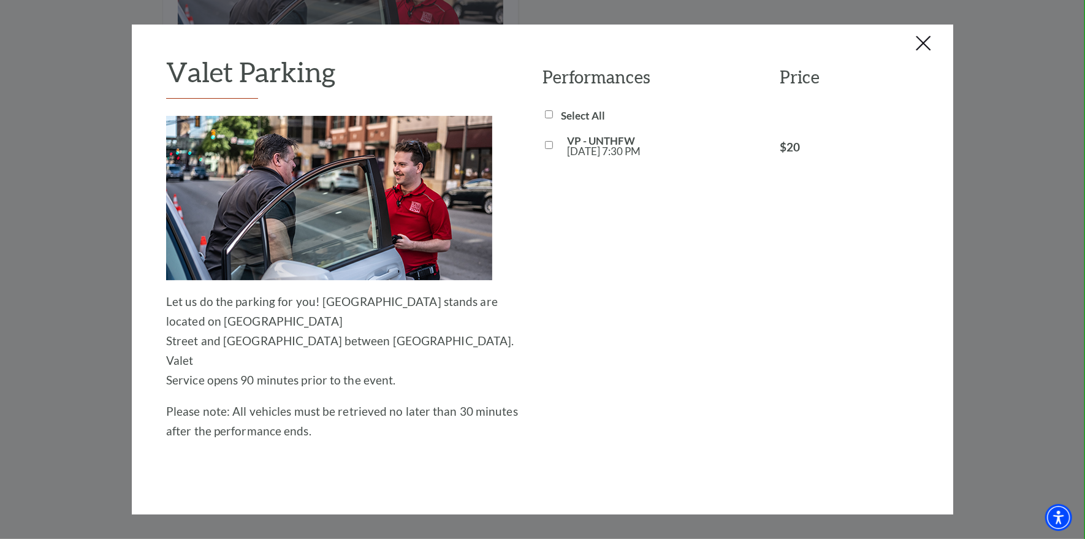
click at [545, 144] on input "VP - UNTHFW Wed, Oct 22 7:30 PM" at bounding box center [549, 145] width 8 height 8
checkbox input "true"
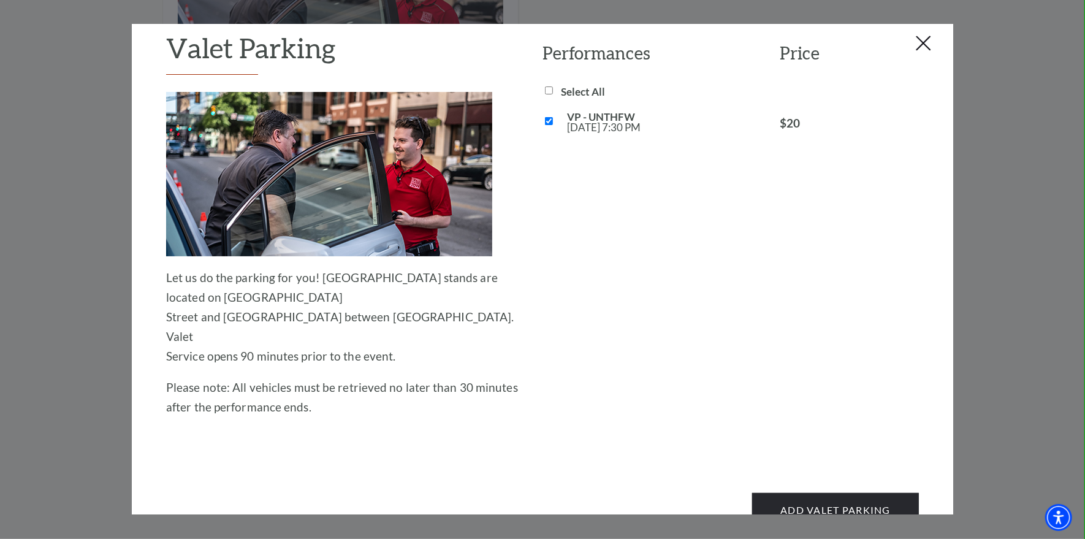
scroll to position [38, 0]
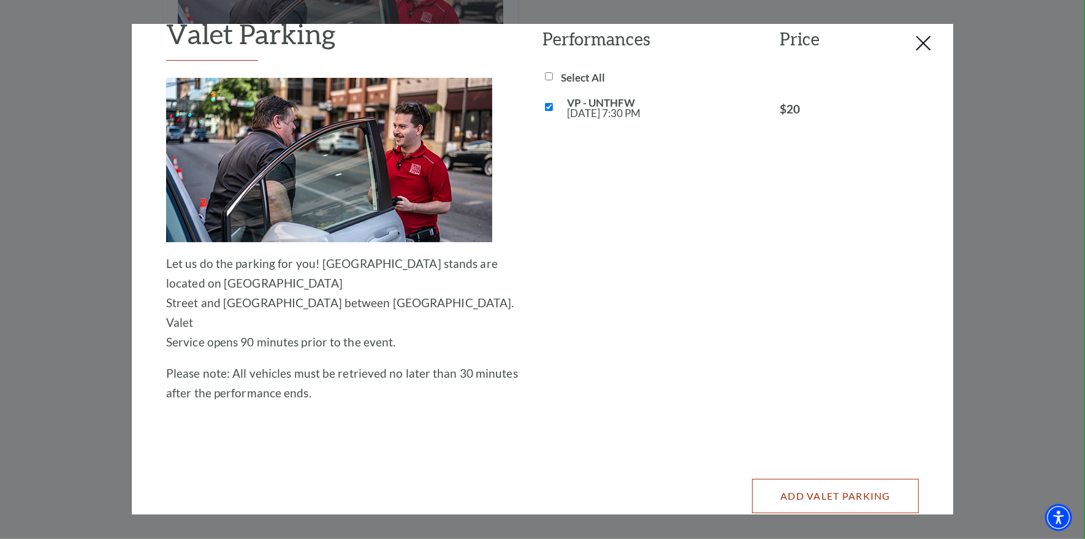
click at [813, 479] on button "Add Valet Parking" at bounding box center [835, 496] width 167 height 34
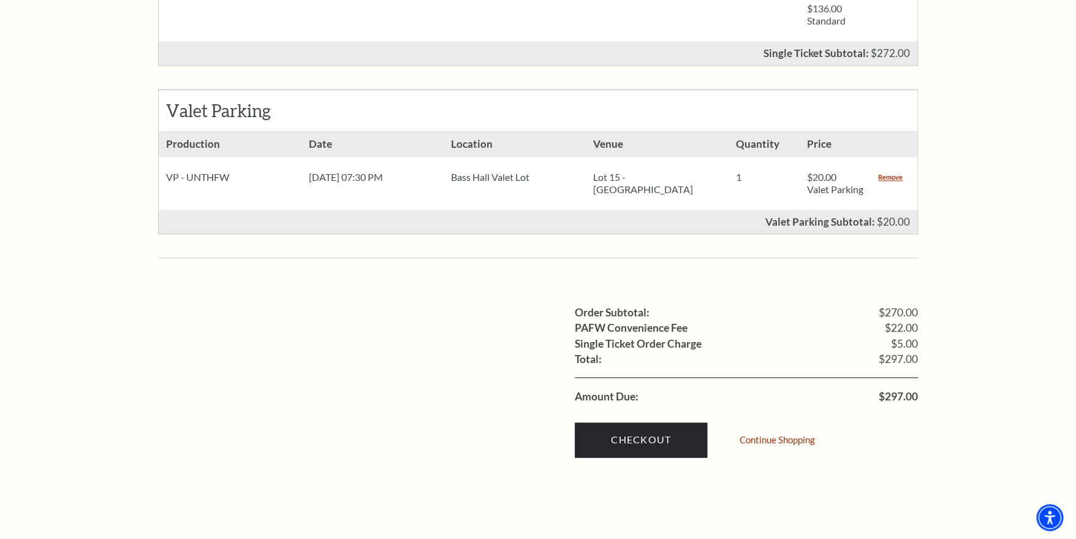
scroll to position [797, 0]
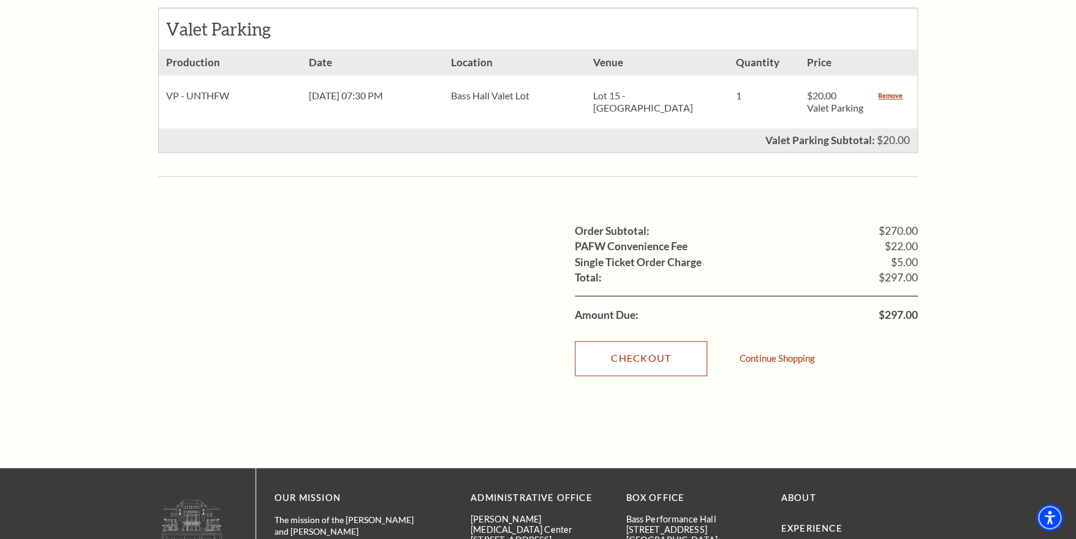
click at [645, 354] on link "Checkout" at bounding box center [641, 358] width 132 height 34
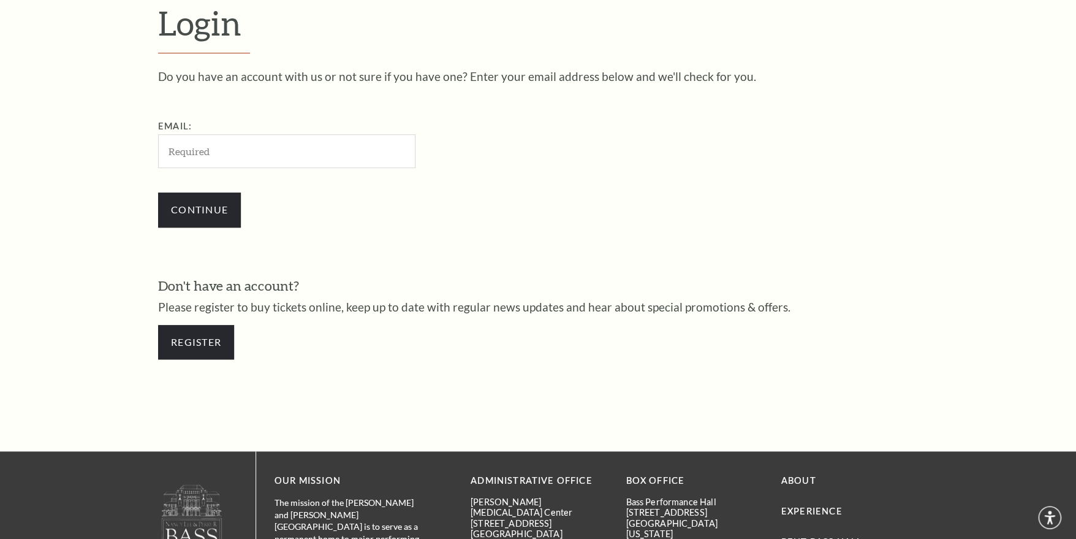
scroll to position [391, 0]
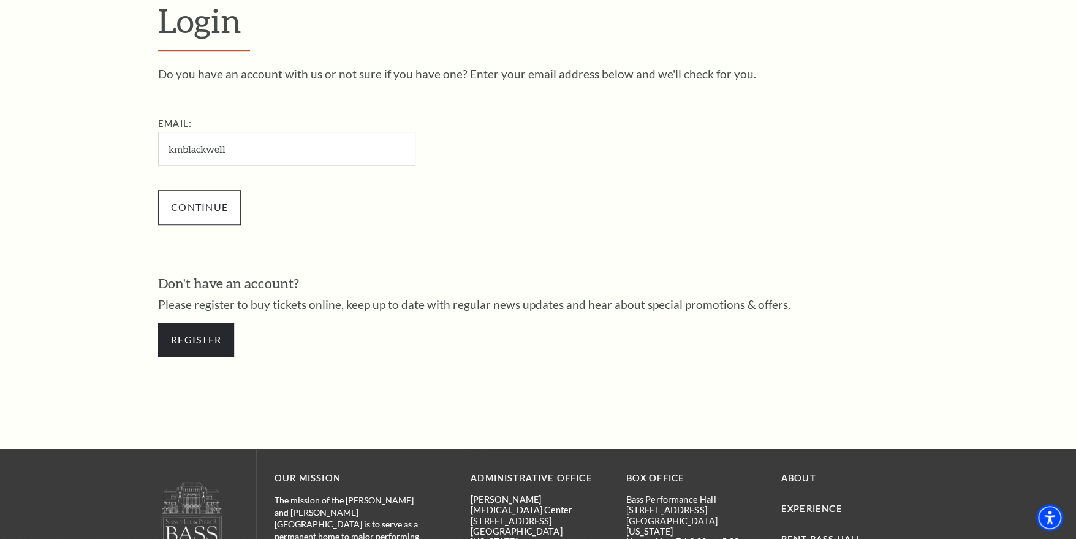
type input "kmblackwell@charter.net"
click at [198, 205] on input "Continue" at bounding box center [199, 207] width 83 height 34
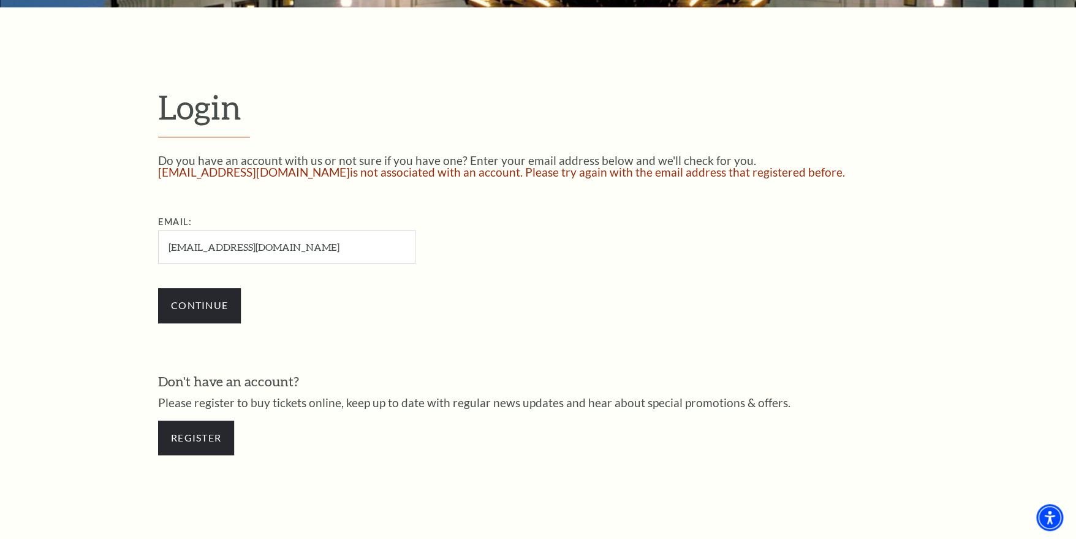
scroll to position [336, 0]
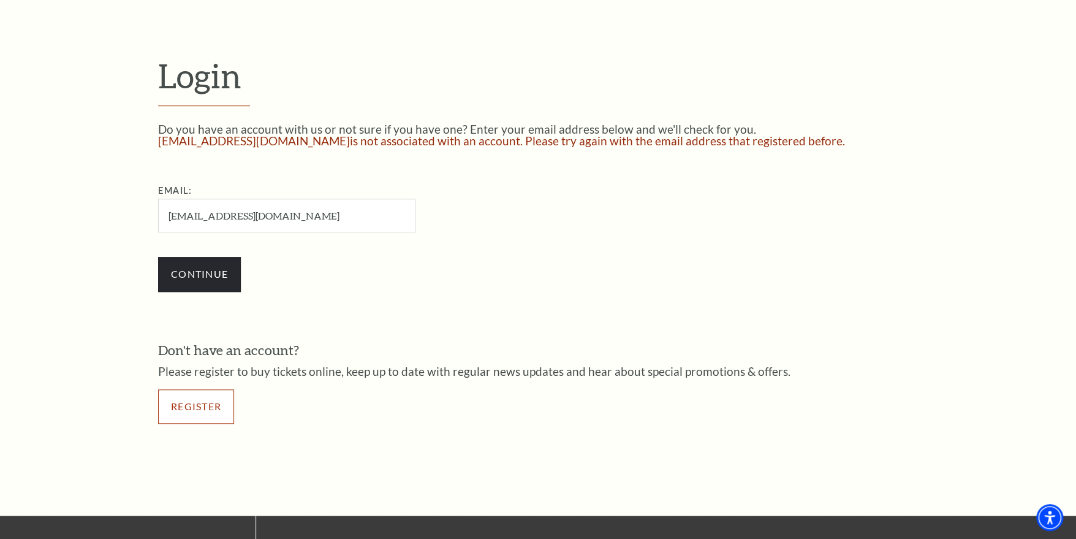
click at [197, 394] on link "Register" at bounding box center [196, 406] width 76 height 34
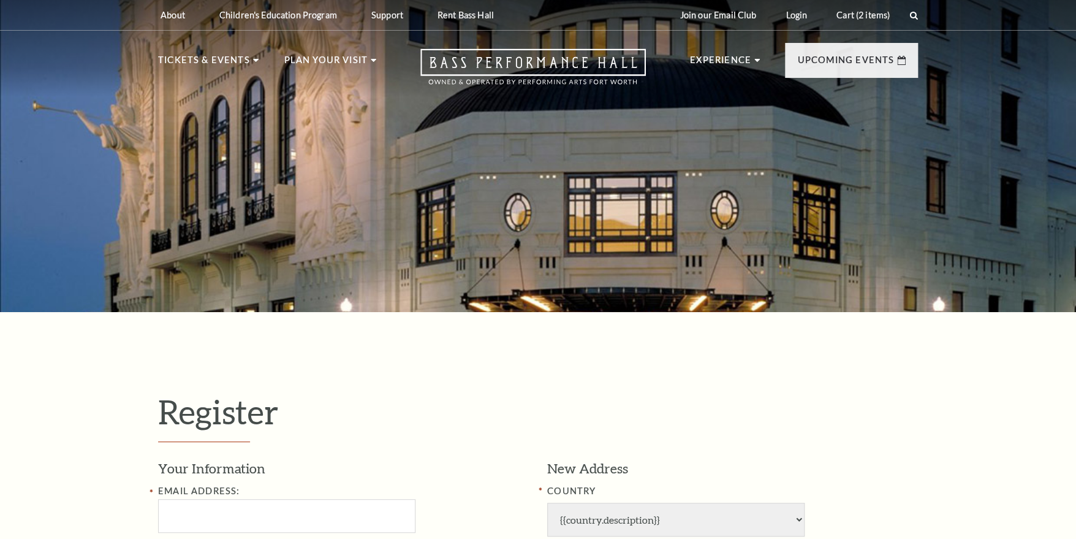
select select "1"
select select "TX"
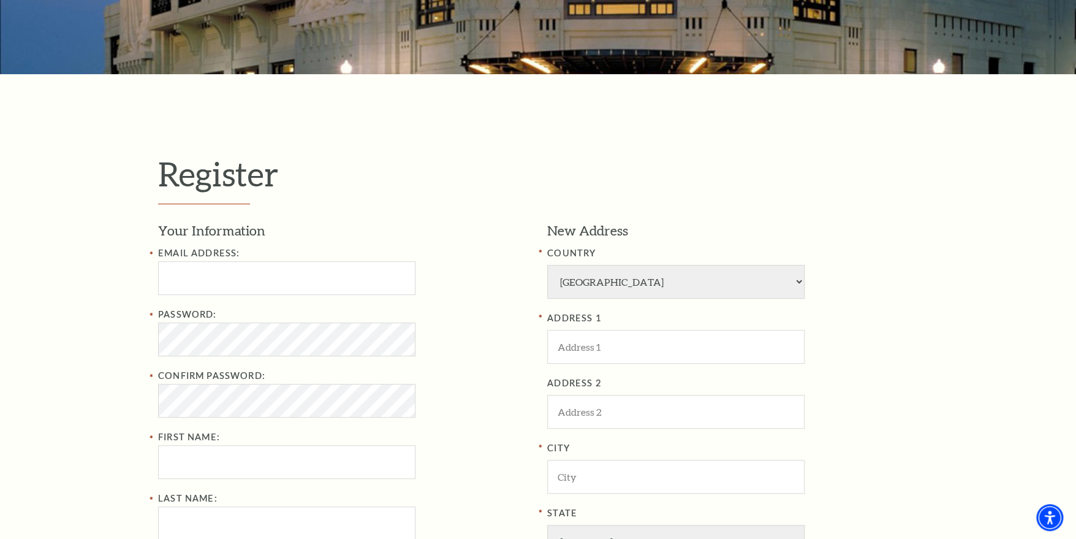
scroll to position [245, 0]
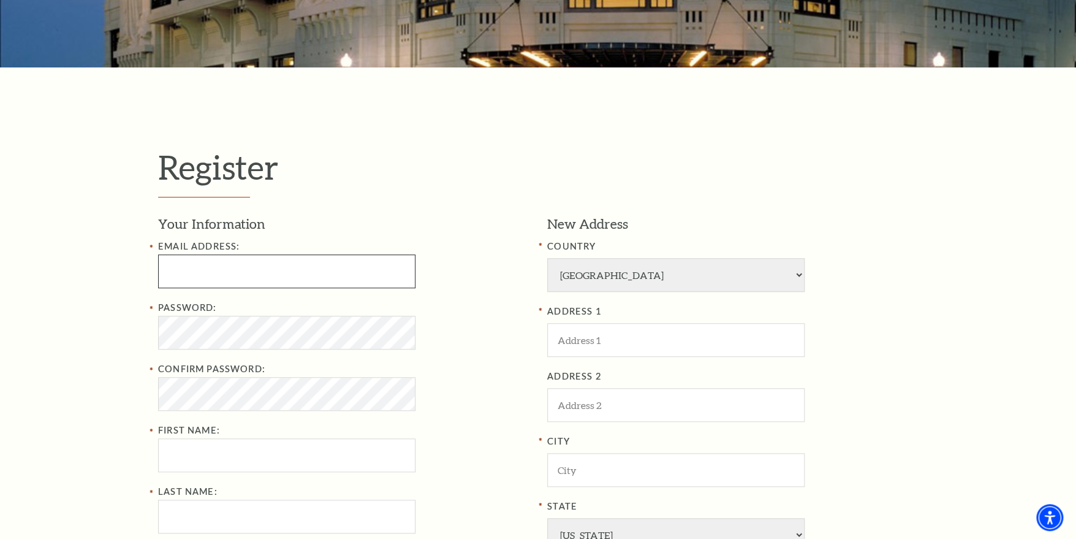
click at [219, 273] on input "Email Address:" at bounding box center [286, 271] width 257 height 34
type input "kmblackwell@charter.net"
type input "Charles"
type input "Blackwell"
type input "[STREET_ADDRESS]"
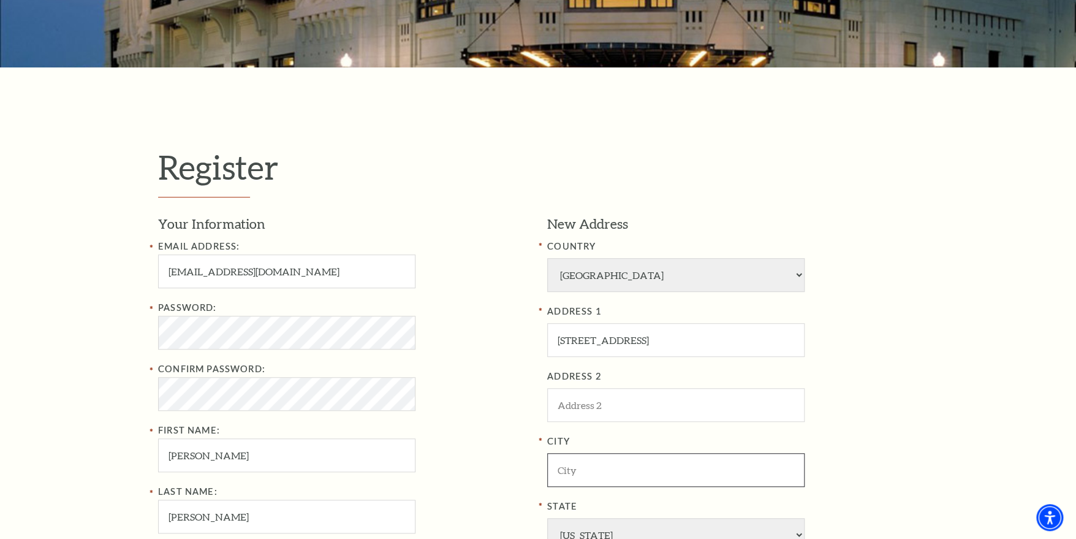
type input "Weatherford"
type input "76085"
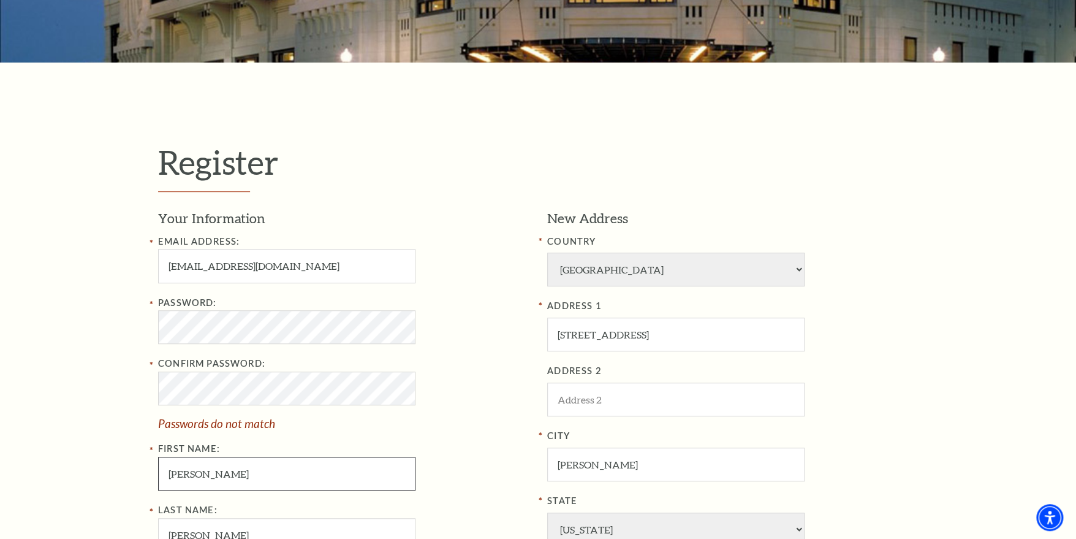
drag, startPoint x: 235, startPoint y: 455, endPoint x: 154, endPoint y: 451, distance: 81.0
click at [154, 451] on div "Register Your Information Email Address: kmblackwell@charter.net Password: Conf…" at bounding box center [538, 437] width 784 height 748
type input "Kristi"
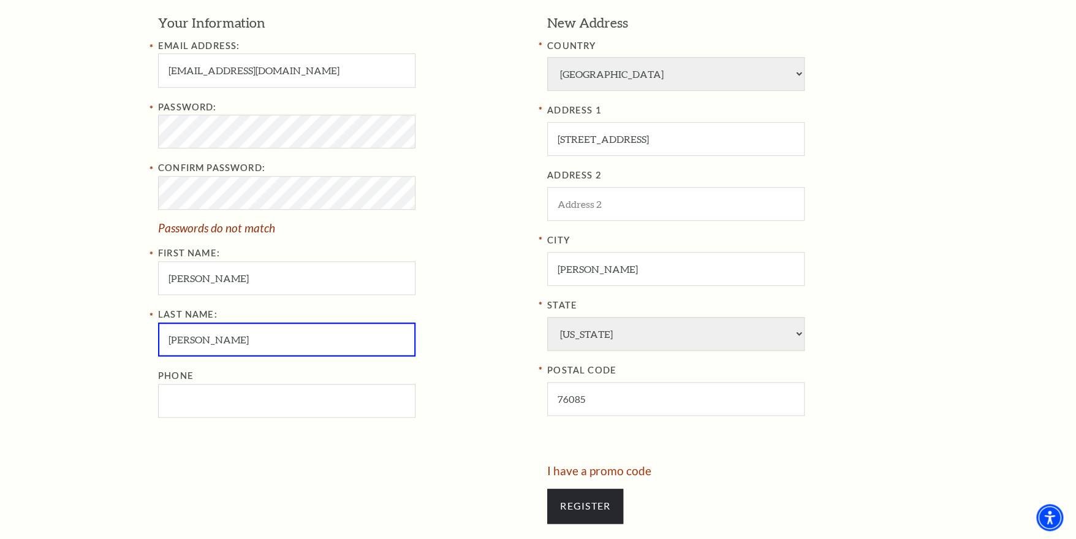
scroll to position [441, 0]
click at [263, 404] on input "Phone" at bounding box center [286, 400] width 257 height 34
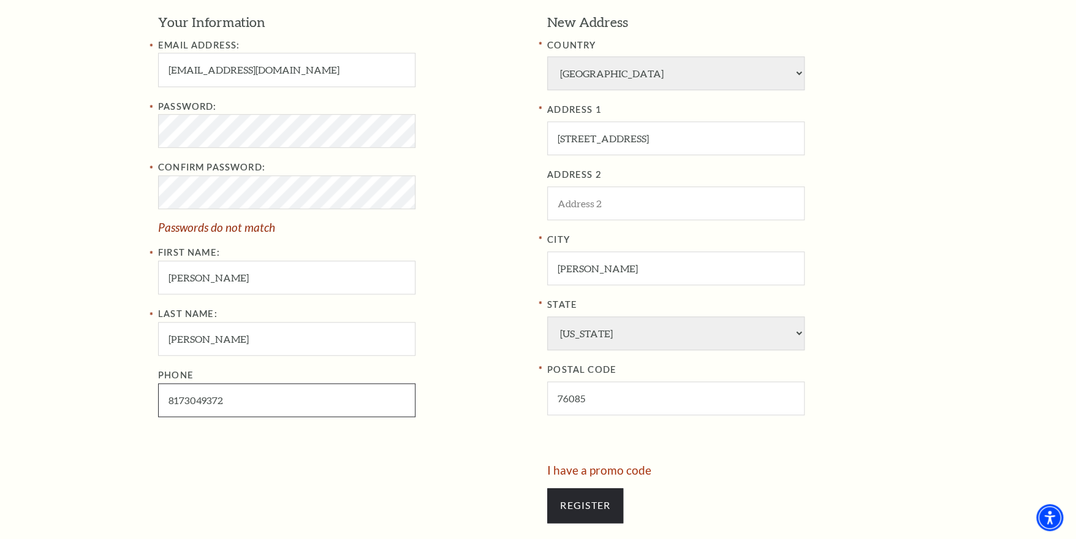
type input "817-304-9372"
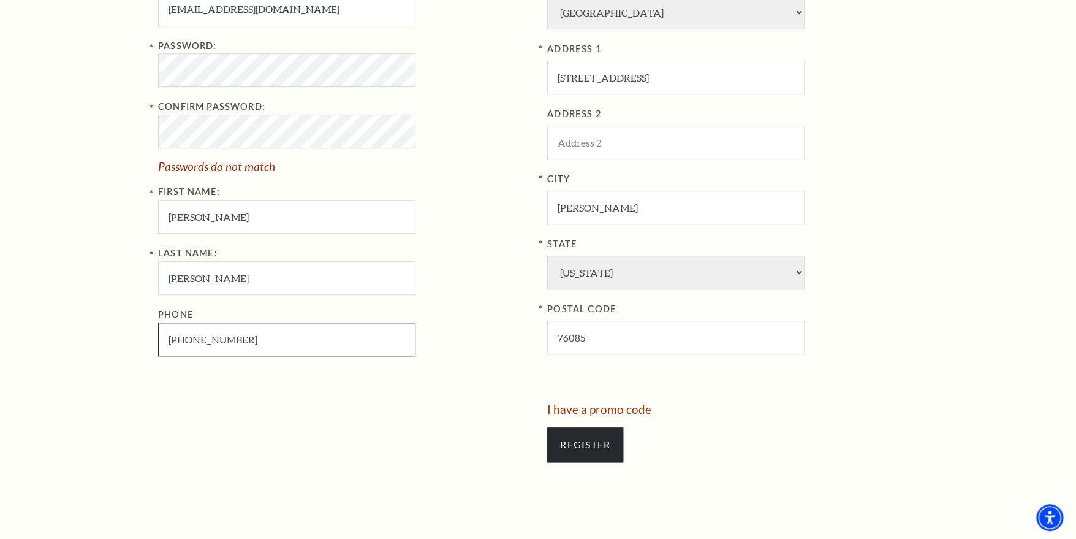
scroll to position [502, 0]
click at [580, 450] on input "Register" at bounding box center [585, 443] width 76 height 34
click at [143, 72] on div "Register Your Information Email Address: kmblackwell@charter.net Password: Conf…" at bounding box center [538, 179] width 1076 height 748
click at [122, 65] on div "Register Your Information Email Address: kmblackwell@charter.net Password: Conf…" at bounding box center [538, 179] width 1076 height 748
click at [147, 59] on div "Register Your Information Email Address: kmblackwell@charter.net Password: Conf…" at bounding box center [538, 179] width 784 height 748
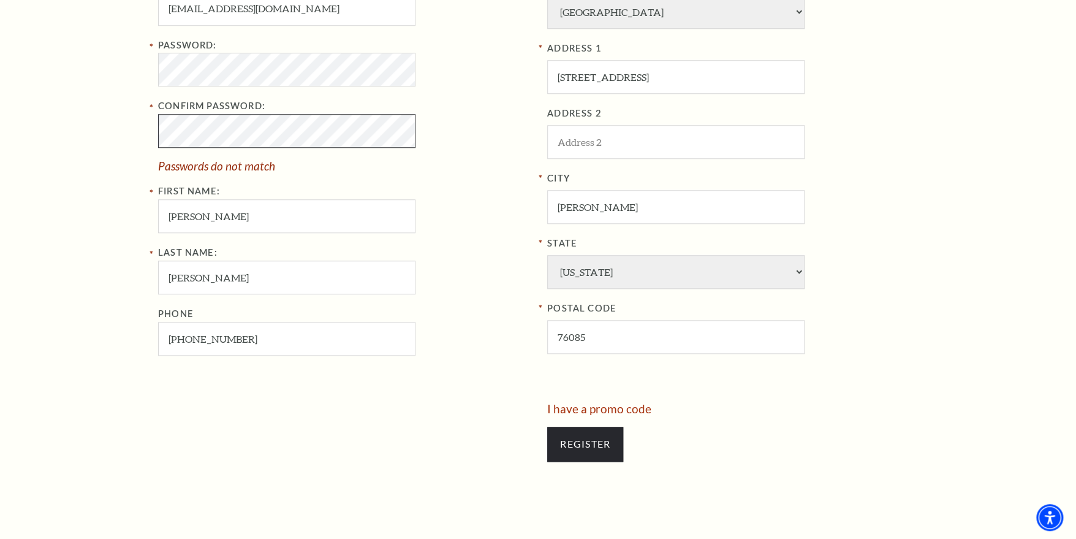
click at [154, 129] on div "Register Your Information Email Address: kmblackwell@charter.net Password: Conf…" at bounding box center [538, 179] width 784 height 748
click at [143, 69] on div "Register Your Information Email Address: kmblackwell@charter.net Password: Conf…" at bounding box center [538, 179] width 1076 height 748
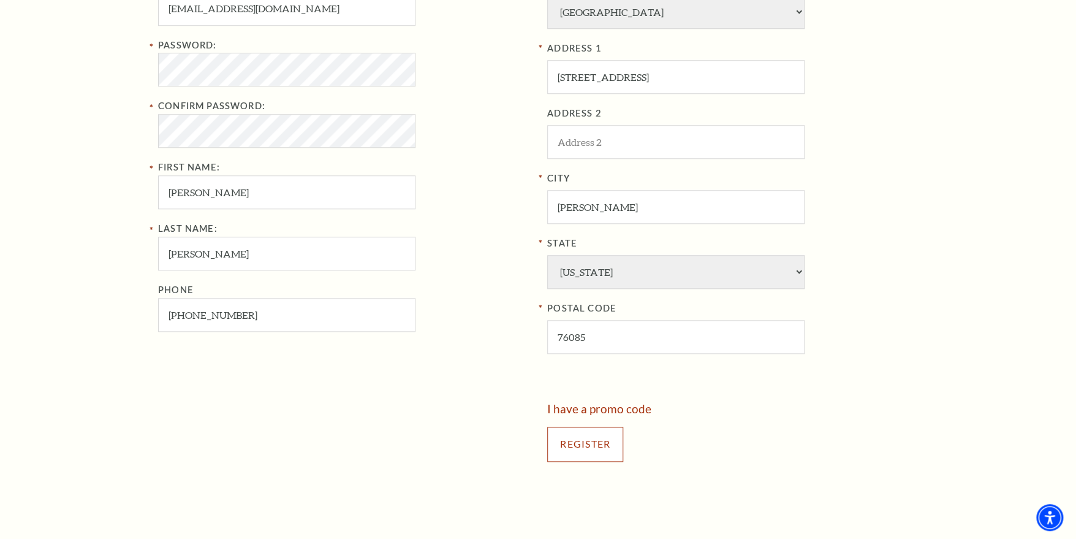
click at [588, 441] on input "Register" at bounding box center [585, 443] width 76 height 34
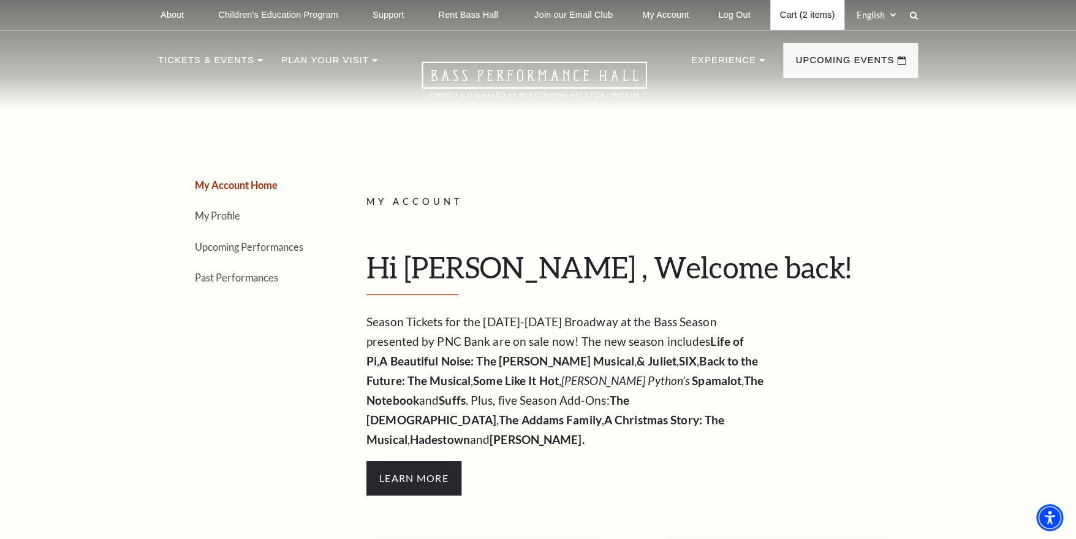
click at [799, 13] on link "Cart (2 items)" at bounding box center [807, 15] width 74 height 30
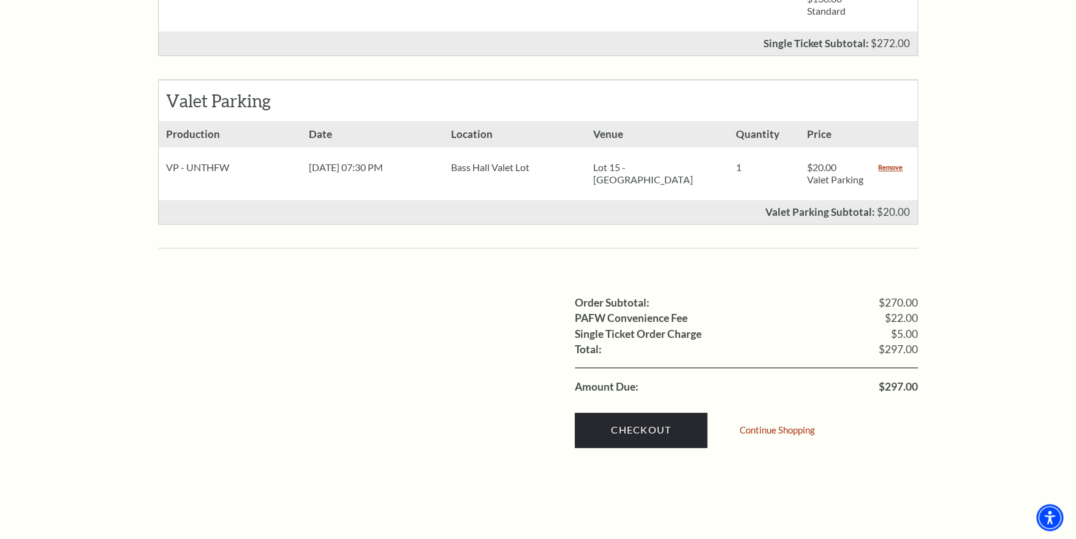
scroll to position [858, 0]
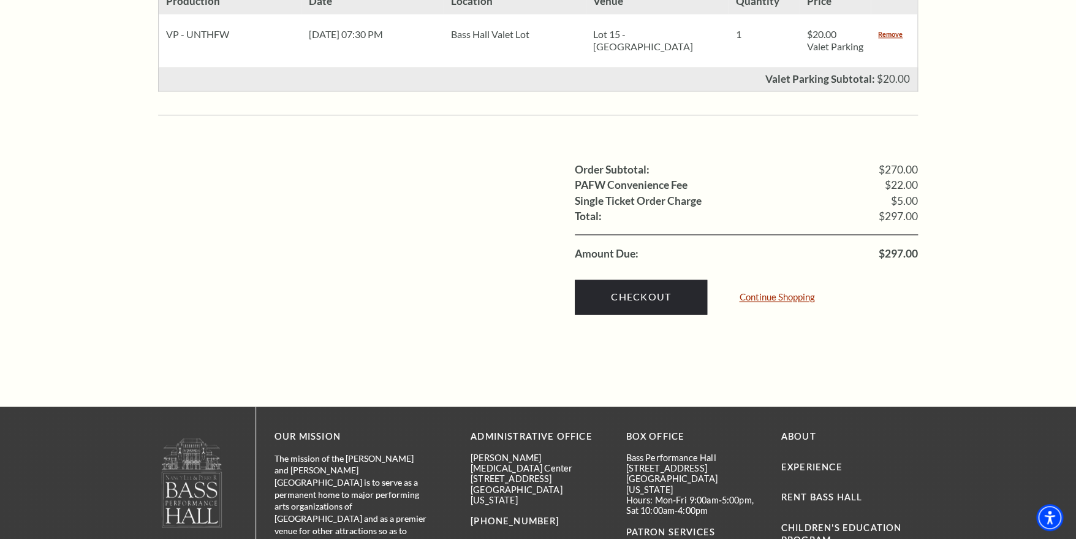
click at [779, 292] on link "Continue Shopping" at bounding box center [776, 296] width 75 height 9
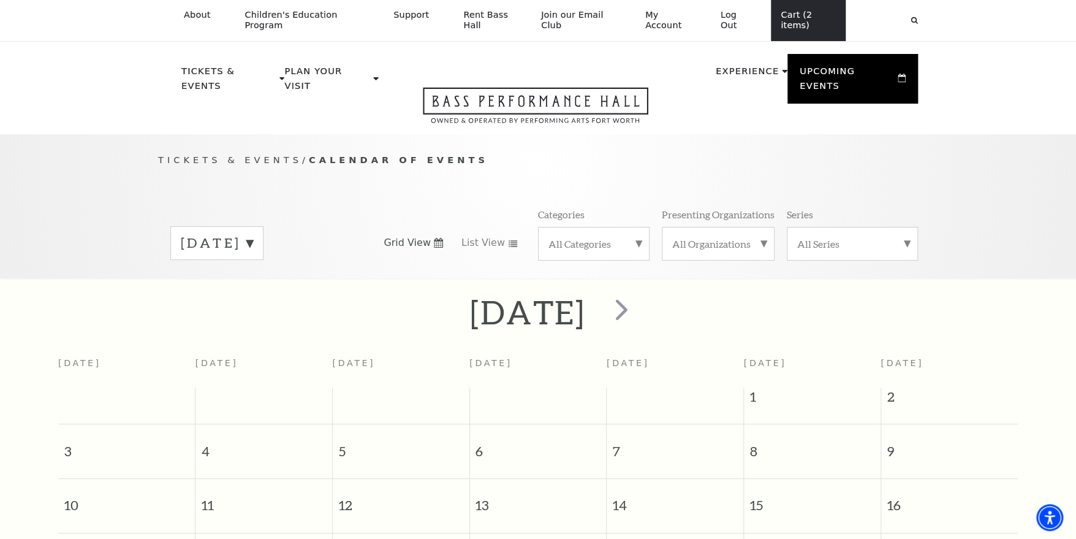
click at [797, 23] on link "Cart (2 items)" at bounding box center [808, 20] width 75 height 41
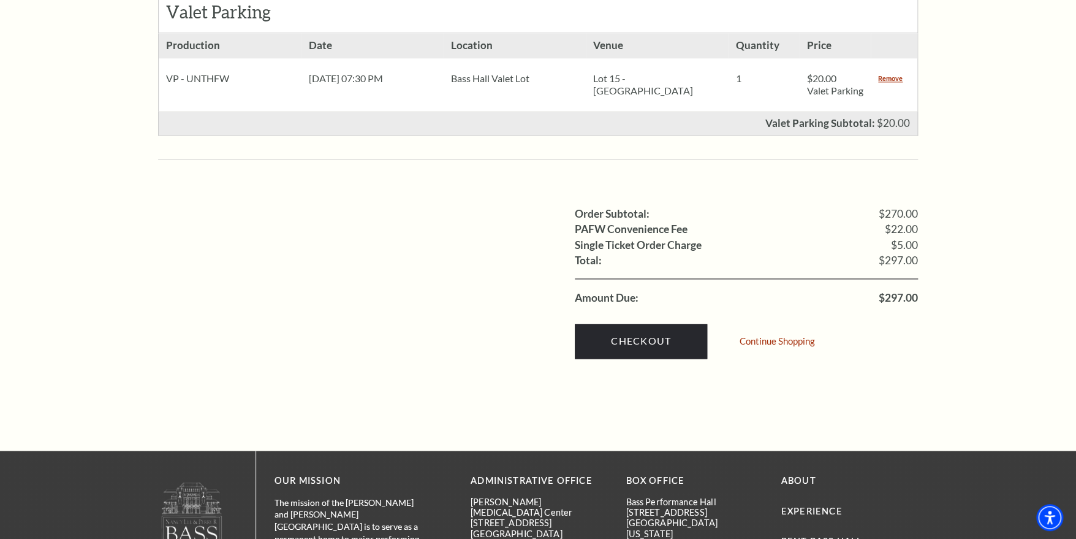
scroll to position [858, 0]
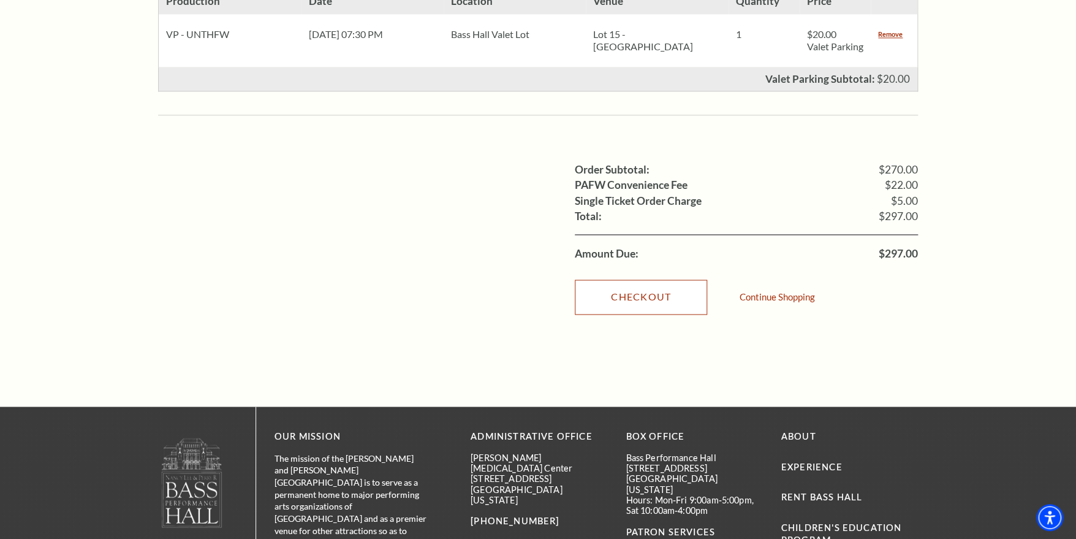
click at [649, 292] on link "Checkout" at bounding box center [641, 296] width 132 height 34
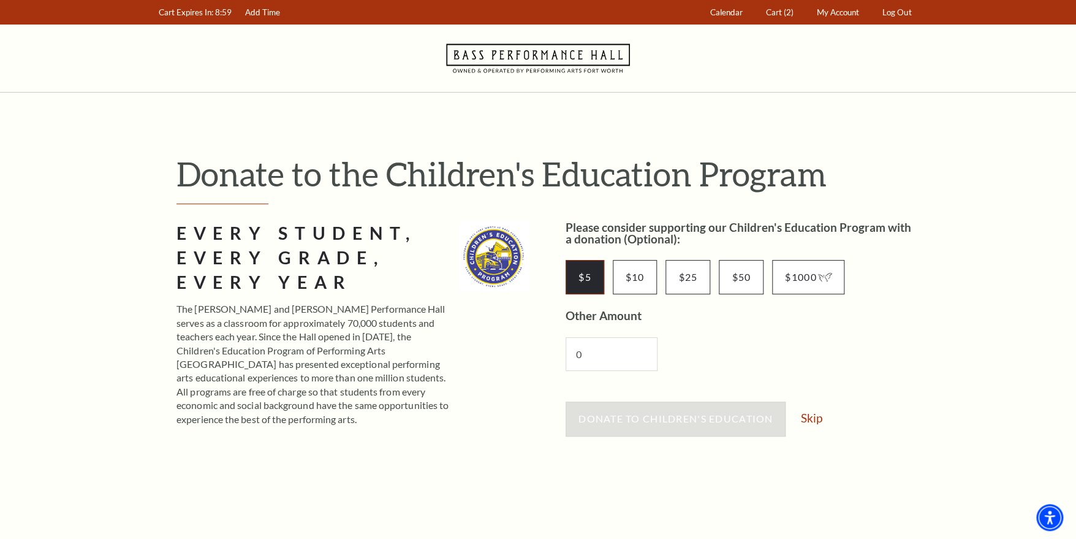
click at [579, 284] on input "$5" at bounding box center [585, 277] width 39 height 34
click at [672, 420] on span "Donate to Children's Education" at bounding box center [675, 418] width 194 height 12
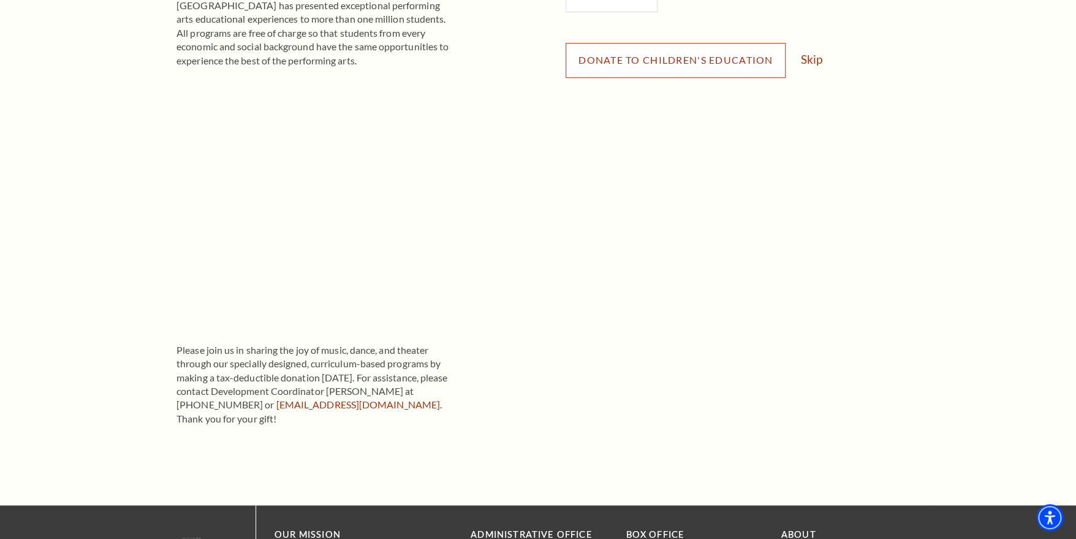
scroll to position [368, 0]
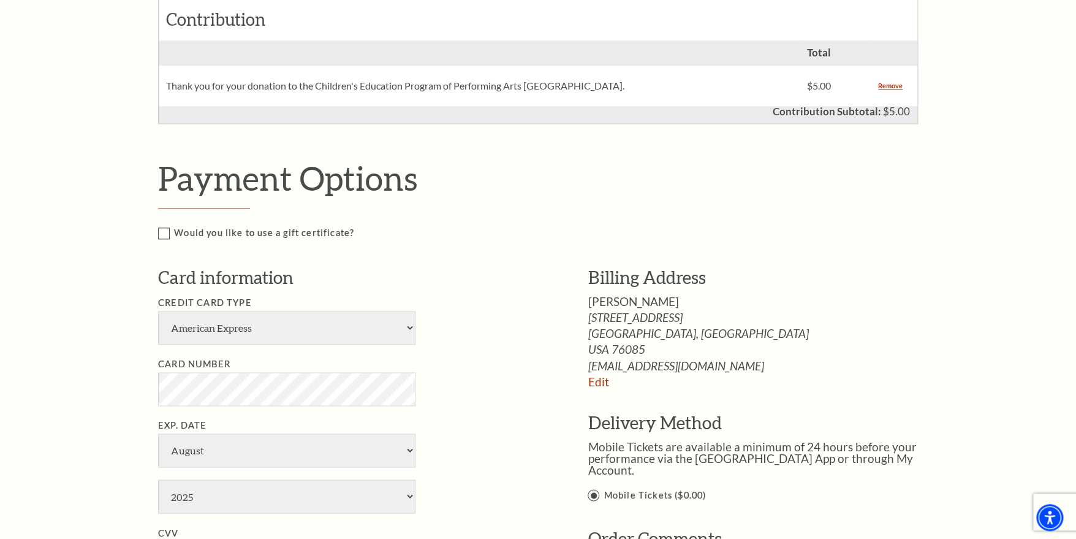
scroll to position [797, 0]
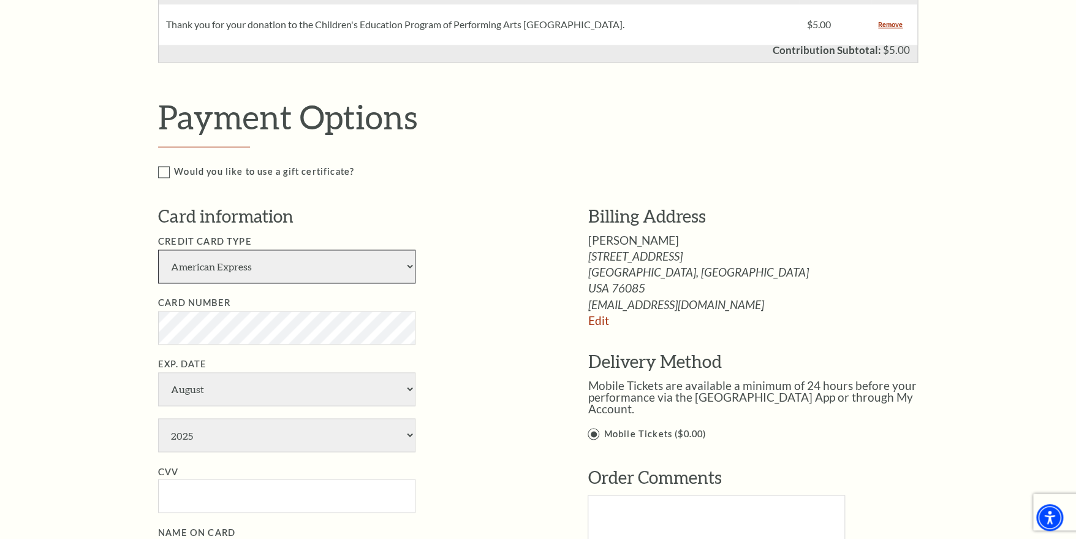
click at [368, 283] on select "American Express Visa Master Card Discover" at bounding box center [286, 266] width 257 height 34
click at [335, 283] on select "American Express Visa Master Card Discover" at bounding box center [286, 266] width 257 height 34
click at [306, 278] on select "American Express Visa Master Card Discover" at bounding box center [286, 266] width 257 height 34
select select "24"
click at [158, 261] on select "American Express Visa Master Card Discover" at bounding box center [286, 266] width 257 height 34
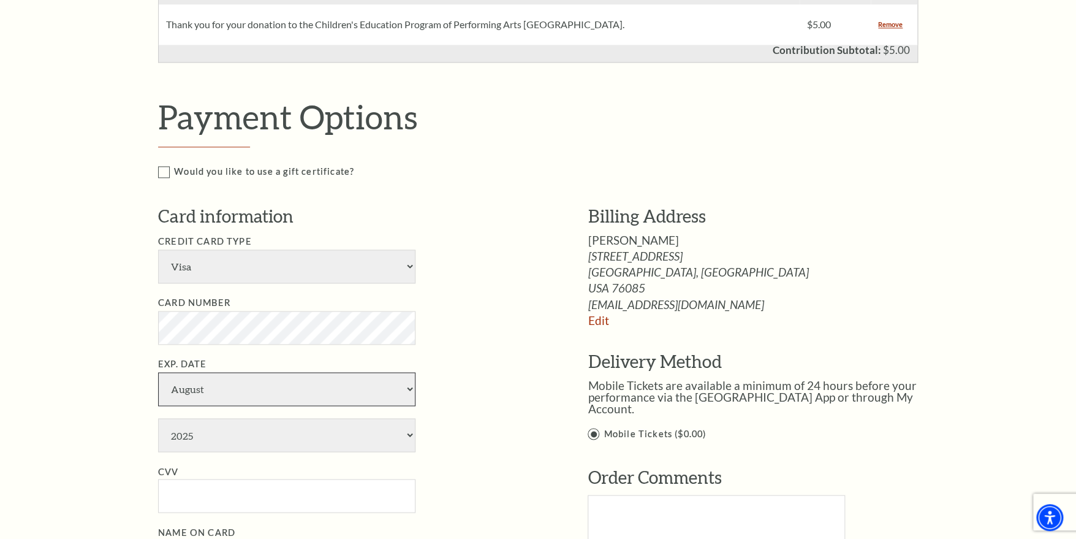
click at [179, 406] on select "January February March April May June July August September October November De…" at bounding box center [286, 389] width 257 height 34
select select "9"
click at [158, 383] on select "January February March April May June July August September October November De…" at bounding box center [286, 389] width 257 height 34
click at [219, 449] on select "2025 2026 2027 2028 2029 2030 2031 2032 2033 2034" at bounding box center [286, 435] width 257 height 34
select select "2028"
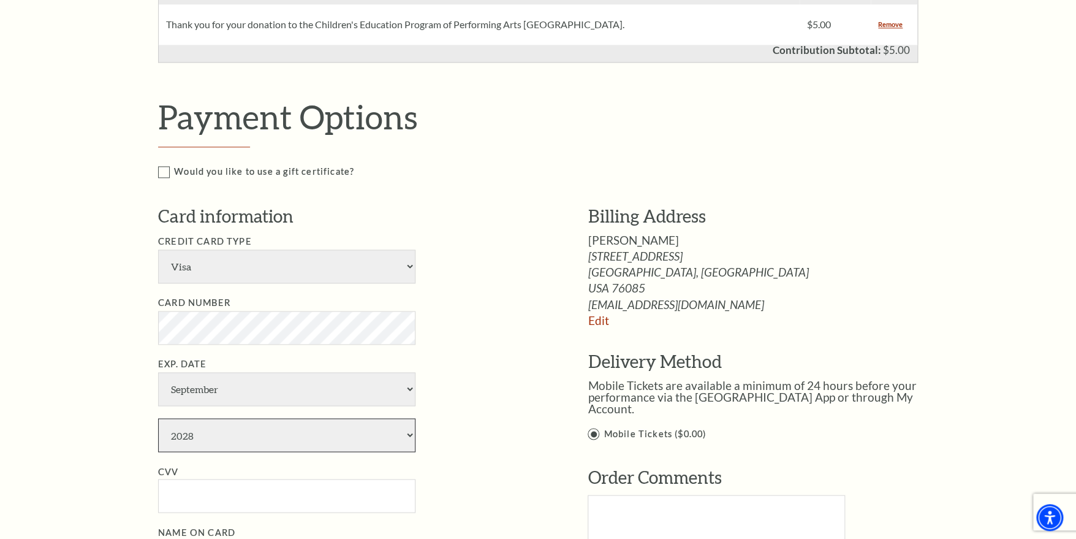
click at [158, 429] on select "2025 2026 2027 2028 2029 2030 2031 2032 2033 2034" at bounding box center [286, 435] width 257 height 34
click at [190, 506] on input "CVV" at bounding box center [286, 496] width 257 height 34
click at [241, 501] on input "449" at bounding box center [286, 496] width 257 height 34
type input "449"
click at [471, 324] on li "Card Number" at bounding box center [354, 319] width 393 height 49
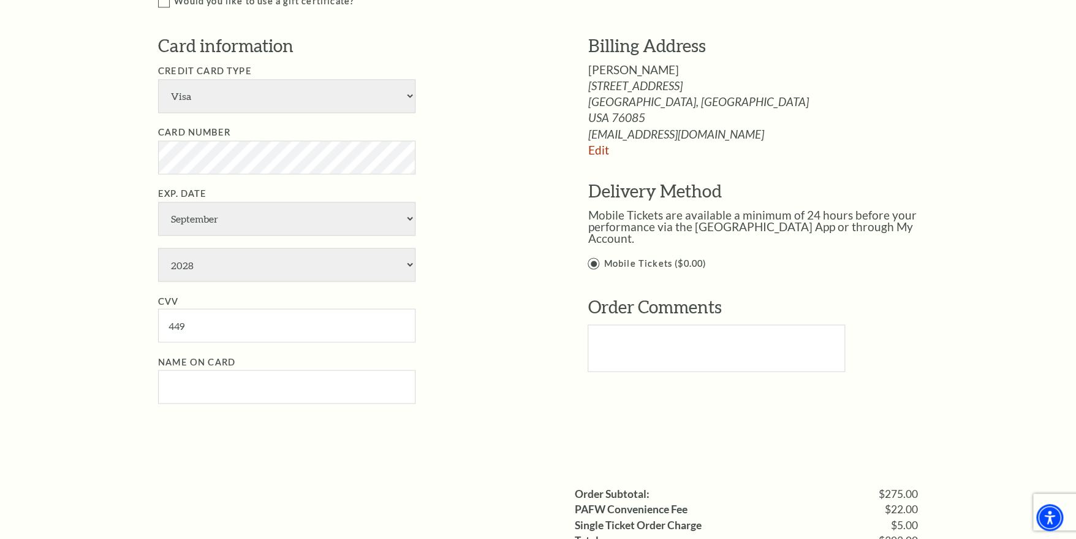
scroll to position [980, 0]
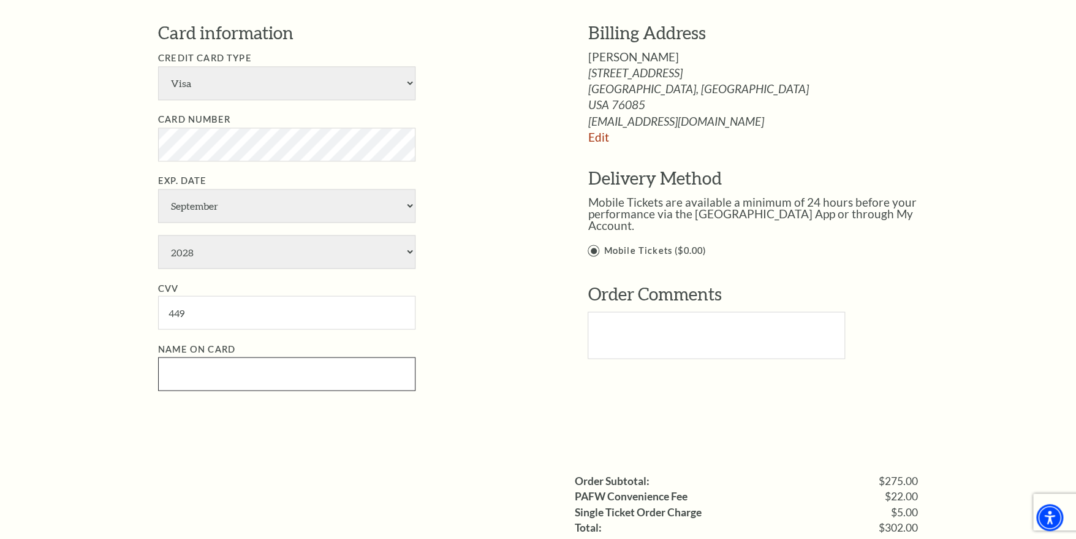
click at [228, 383] on input "Name on Card" at bounding box center [286, 374] width 257 height 34
type input "Kristi Blackwell"
click at [639, 333] on textarea "Text area" at bounding box center [716, 334] width 257 height 47
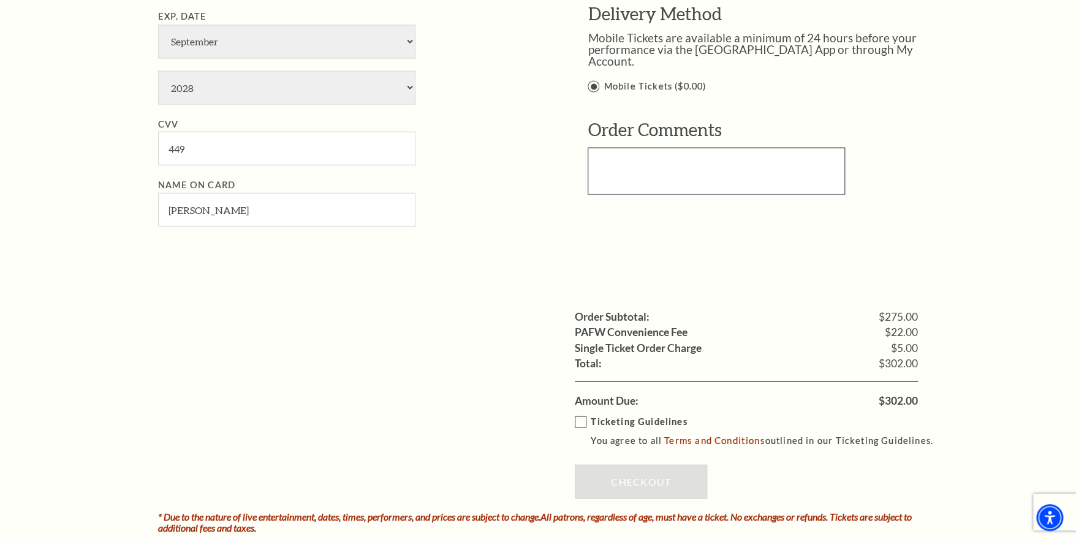
scroll to position [1164, 0]
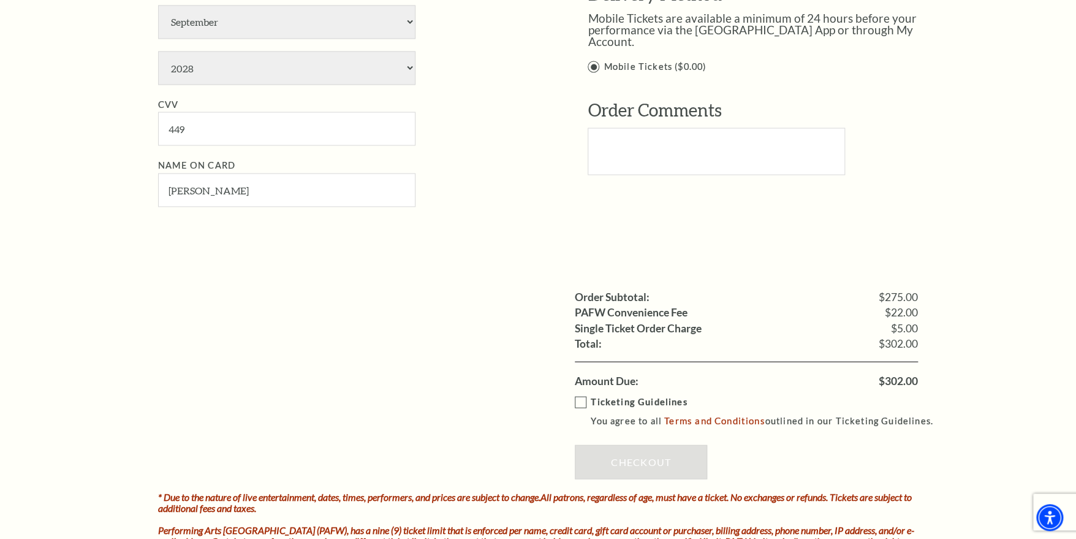
click at [586, 415] on label "Ticketing Guidelines You agree to all Terms and Conditions outlined in our Tick…" at bounding box center [760, 411] width 370 height 34
click at [0, 0] on input "Ticketing Guidelines You agree to all Terms and Conditions outlined in our Tick…" at bounding box center [0, 0] width 0 height 0
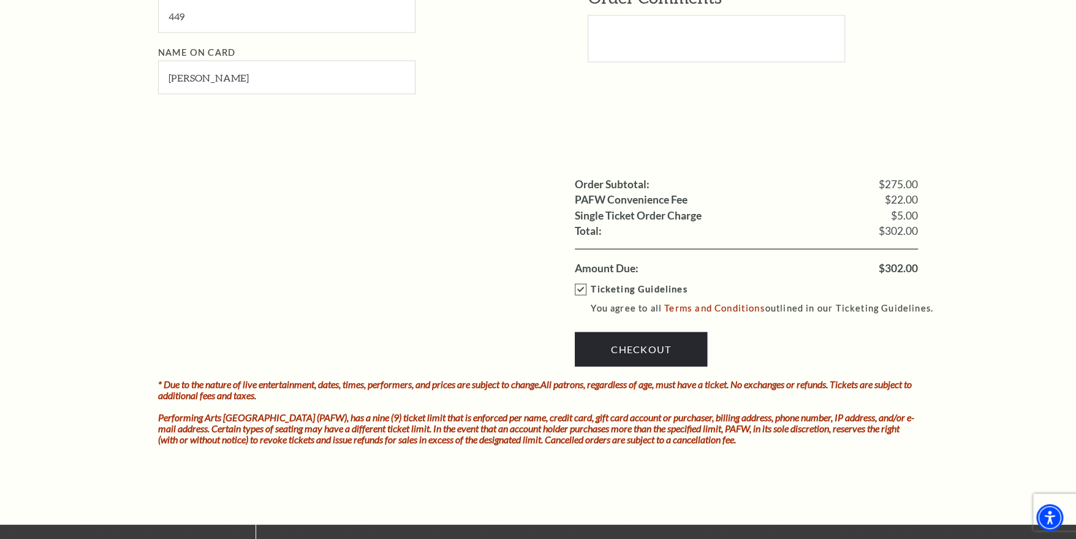
scroll to position [1287, 0]
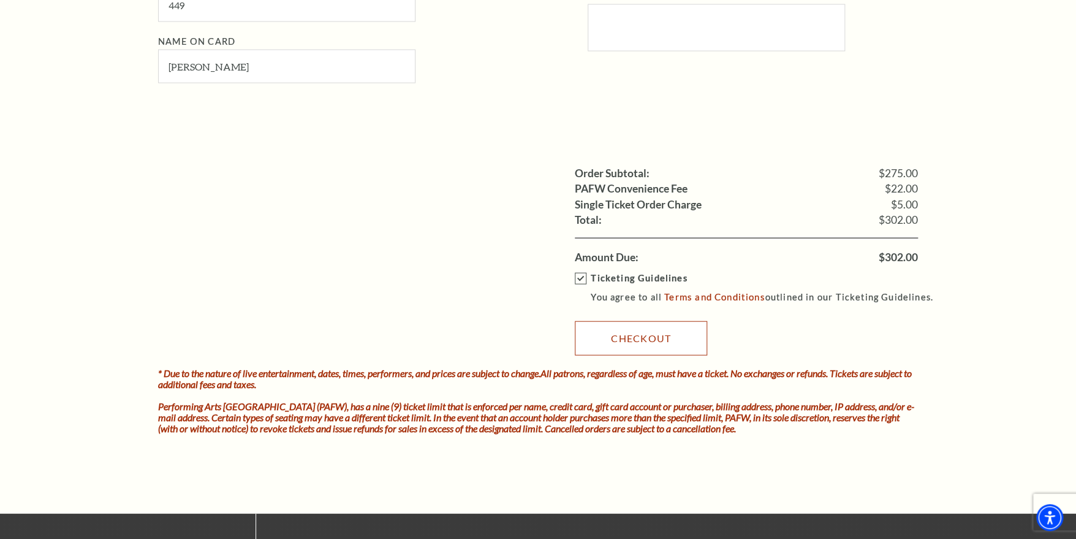
click at [645, 346] on link "Checkout" at bounding box center [641, 338] width 132 height 34
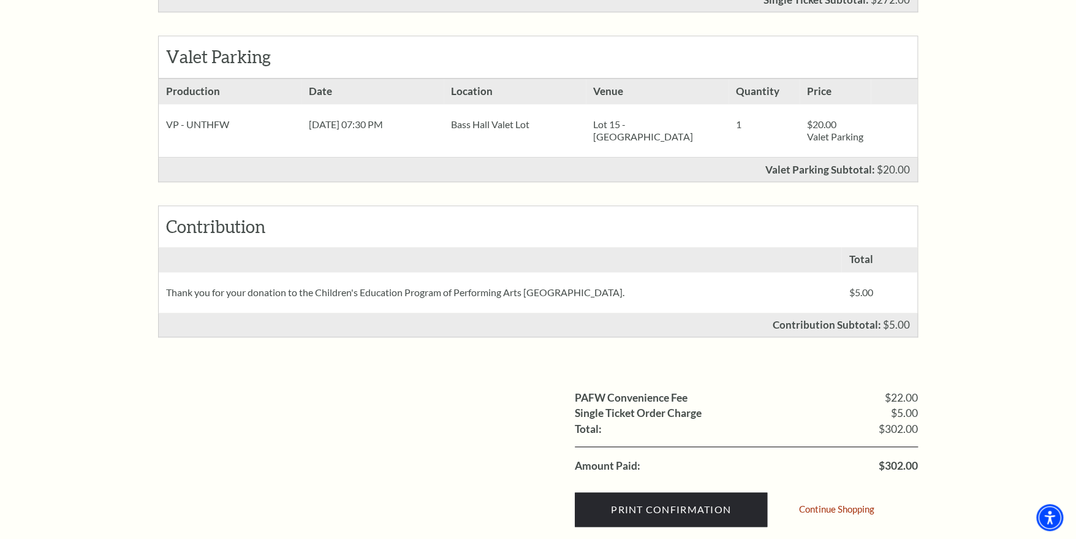
scroll to position [674, 0]
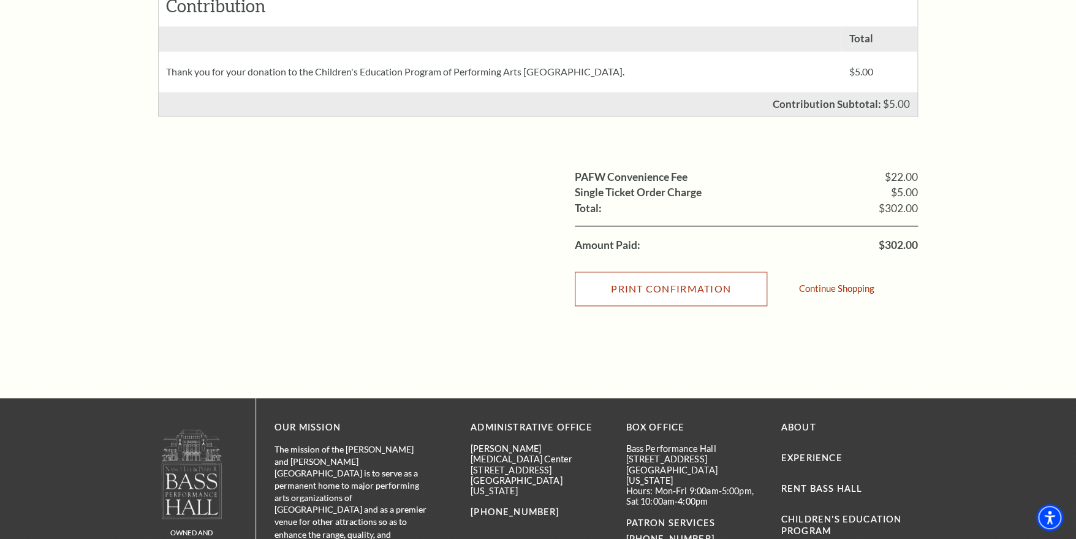
drag, startPoint x: 664, startPoint y: 292, endPoint x: 86, endPoint y: 467, distance: 603.8
click at [661, 298] on input "Print Confirmation" at bounding box center [671, 288] width 192 height 34
click at [654, 301] on input "Print Confirmation" at bounding box center [671, 288] width 192 height 34
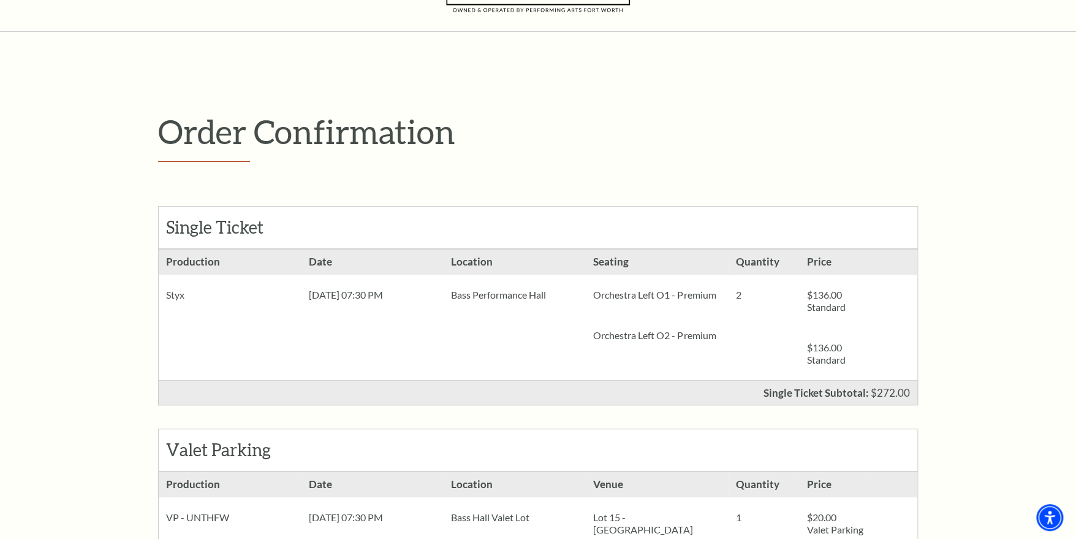
scroll to position [0, 0]
